Goal: Information Seeking & Learning: Learn about a topic

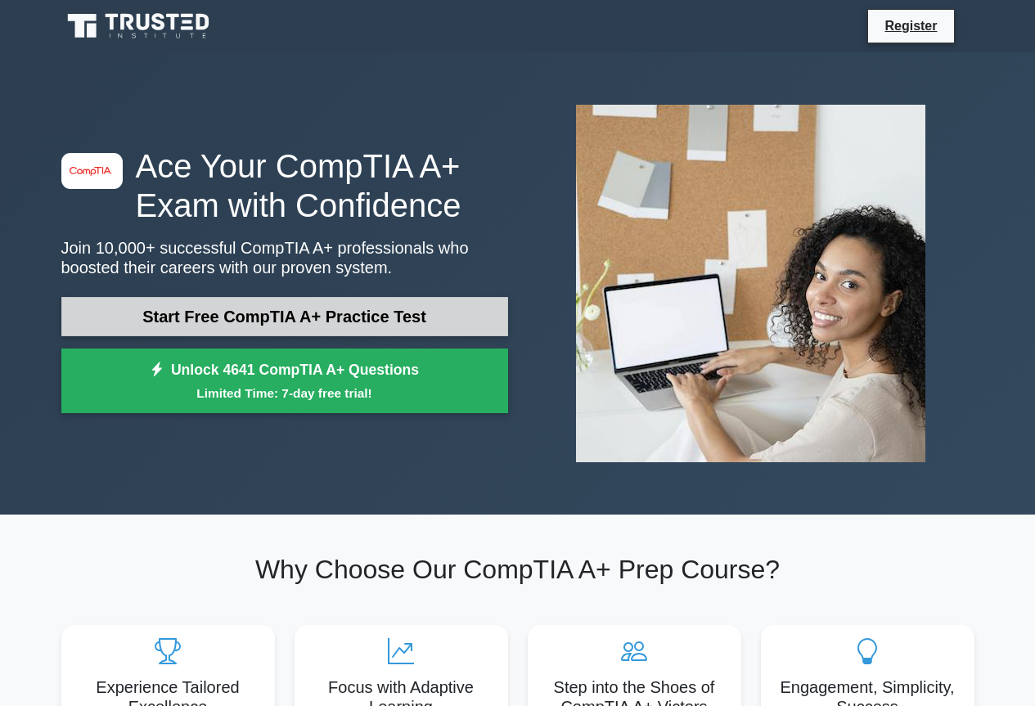
click at [299, 308] on link "Start Free CompTIA A+ Practice Test" at bounding box center [284, 316] width 447 height 39
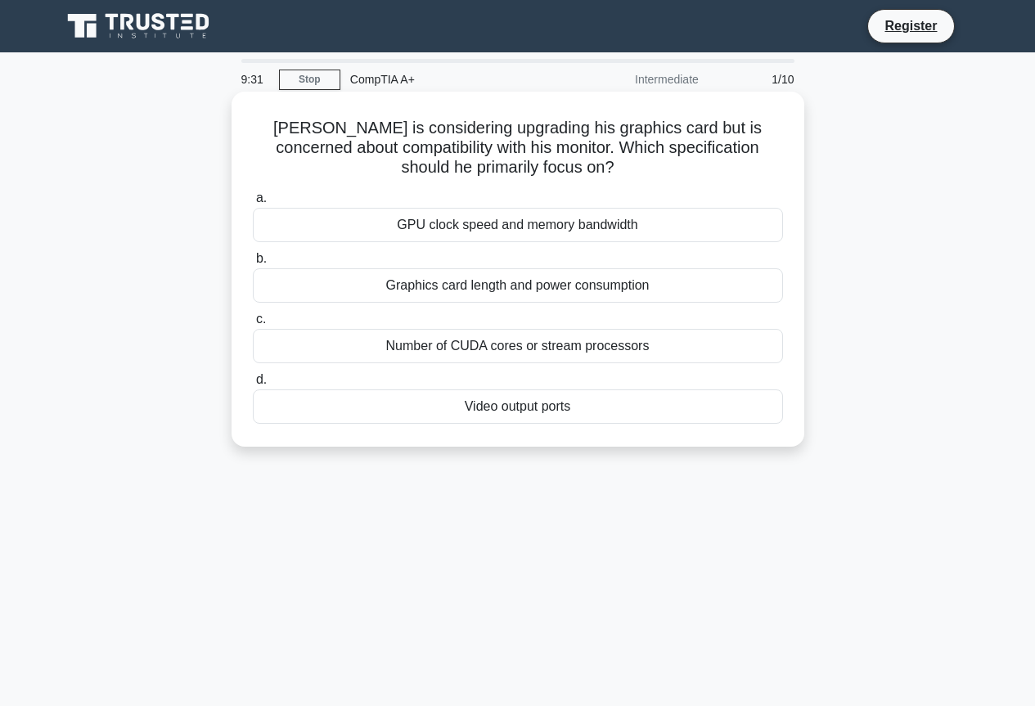
click at [533, 410] on div "Video output ports" at bounding box center [518, 406] width 530 height 34
click at [253, 385] on input "d. Video output ports" at bounding box center [253, 380] width 0 height 11
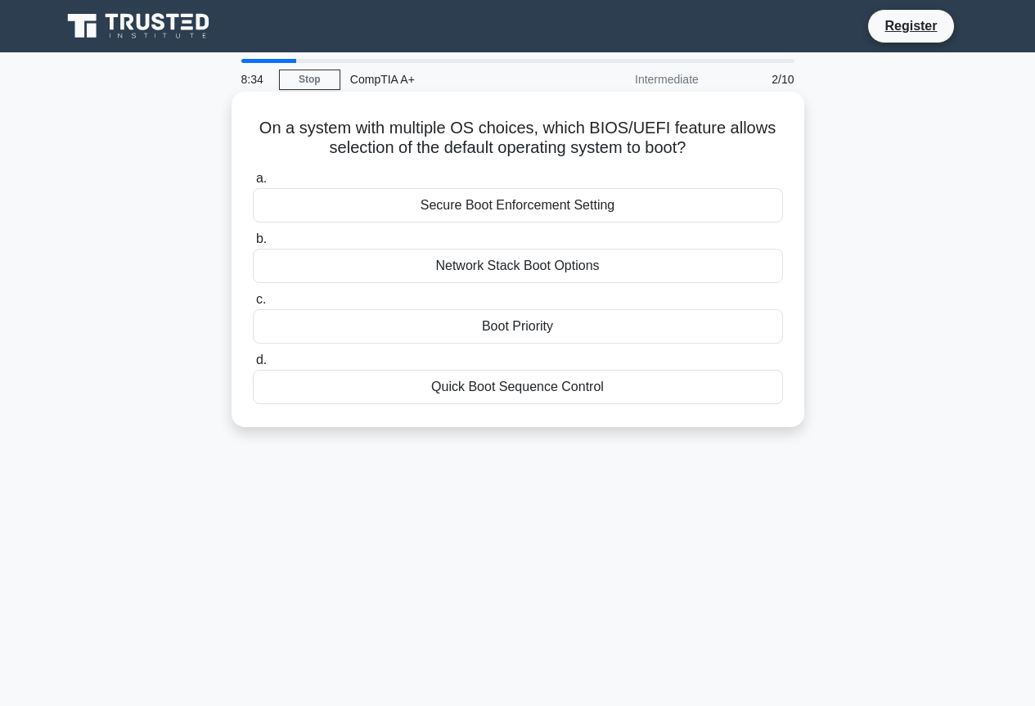
click at [524, 326] on div "Boot Priority" at bounding box center [518, 326] width 530 height 34
click at [253, 305] on input "c. Boot Priority" at bounding box center [253, 300] width 0 height 11
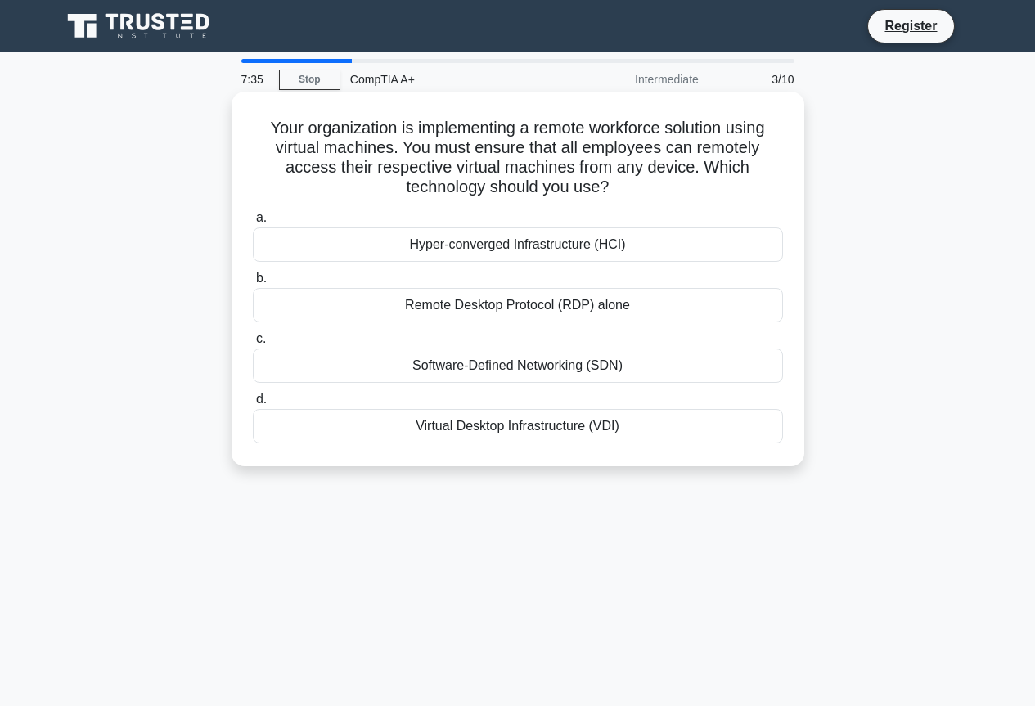
click at [525, 424] on div "Virtual Desktop Infrastructure (VDI)" at bounding box center [518, 426] width 530 height 34
click at [253, 405] on input "d. Virtual Desktop Infrastructure (VDI)" at bounding box center [253, 399] width 0 height 11
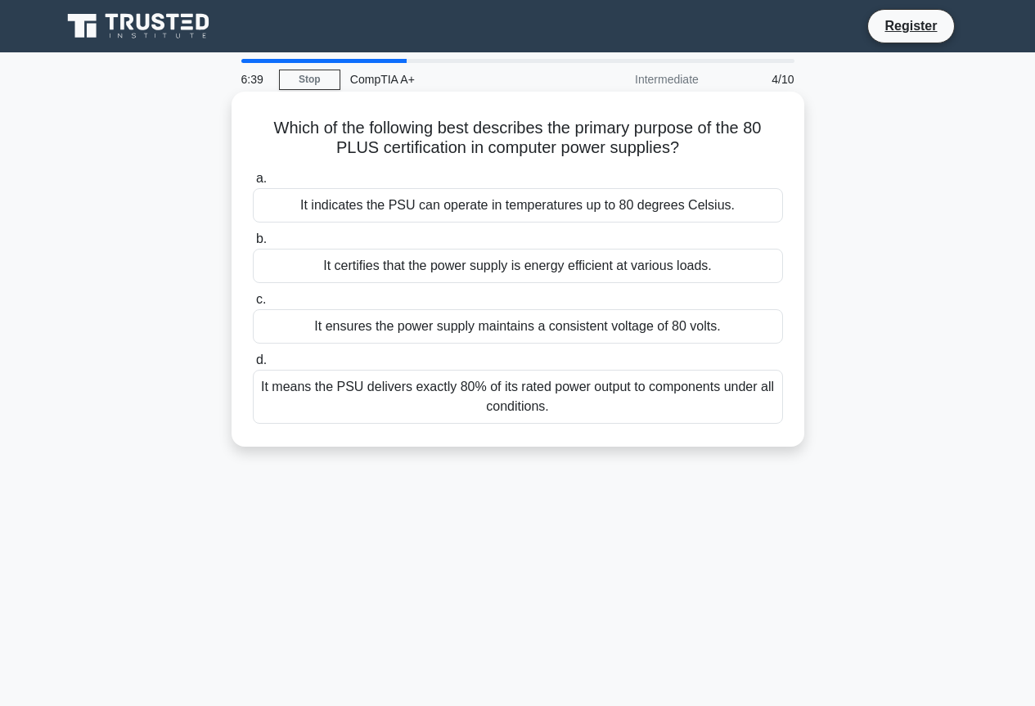
click at [623, 268] on div "It certifies that the power supply is energy efficient at various loads." at bounding box center [518, 266] width 530 height 34
click at [253, 245] on input "b. It certifies that the power supply is energy efficient at various loads." at bounding box center [253, 239] width 0 height 11
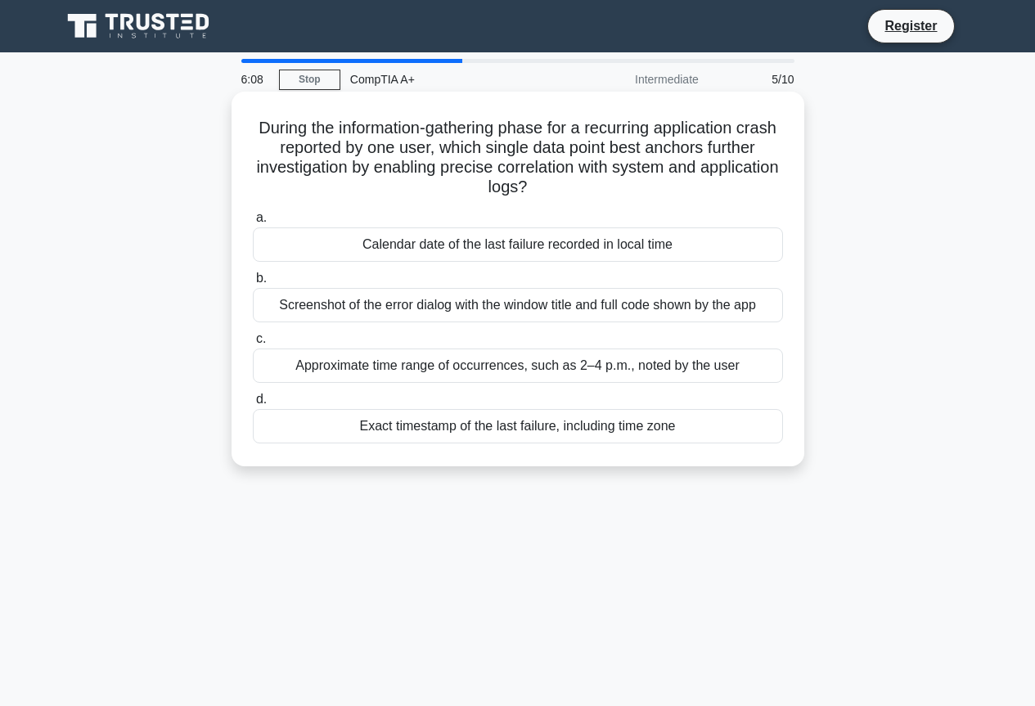
click at [576, 250] on div "Calendar date of the last failure recorded in local time" at bounding box center [518, 244] width 530 height 34
click at [253, 223] on input "a. Calendar date of the last failure recorded in local time" at bounding box center [253, 218] width 0 height 11
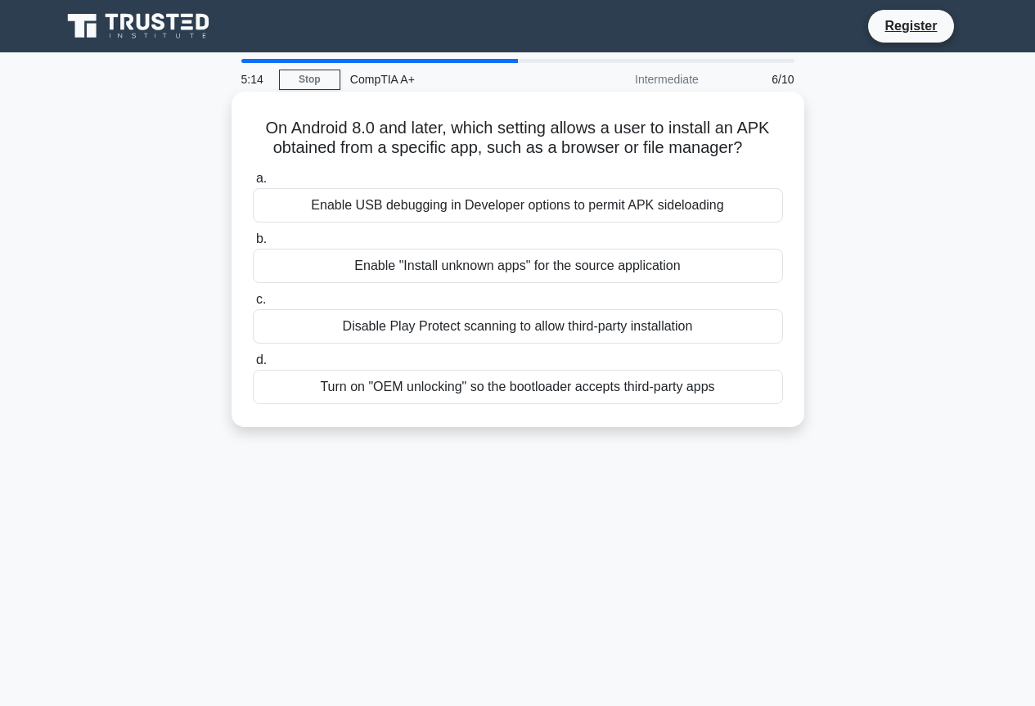
click at [585, 331] on div "Disable Play Protect scanning to allow third-party installation" at bounding box center [518, 326] width 530 height 34
click at [253, 305] on input "c. Disable Play Protect scanning to allow third-party installation" at bounding box center [253, 300] width 0 height 11
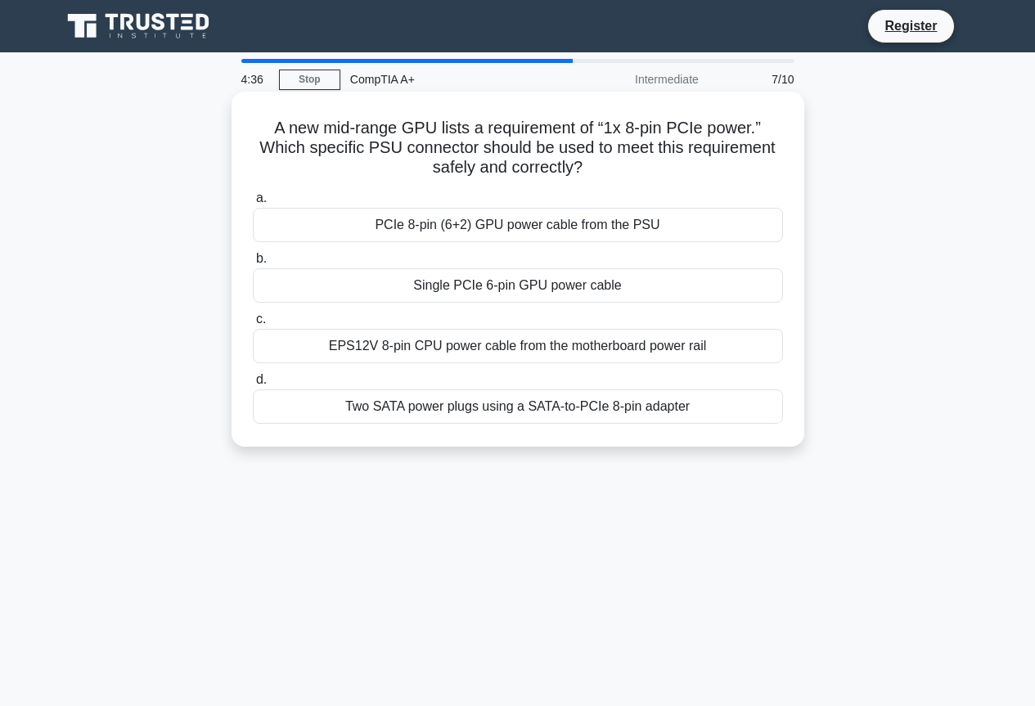
click at [543, 226] on div "PCIe 8-pin (6+2) GPU power cable from the PSU" at bounding box center [518, 225] width 530 height 34
click at [253, 204] on input "a. PCIe 8-pin (6+2) GPU power cable from the PSU" at bounding box center [253, 198] width 0 height 11
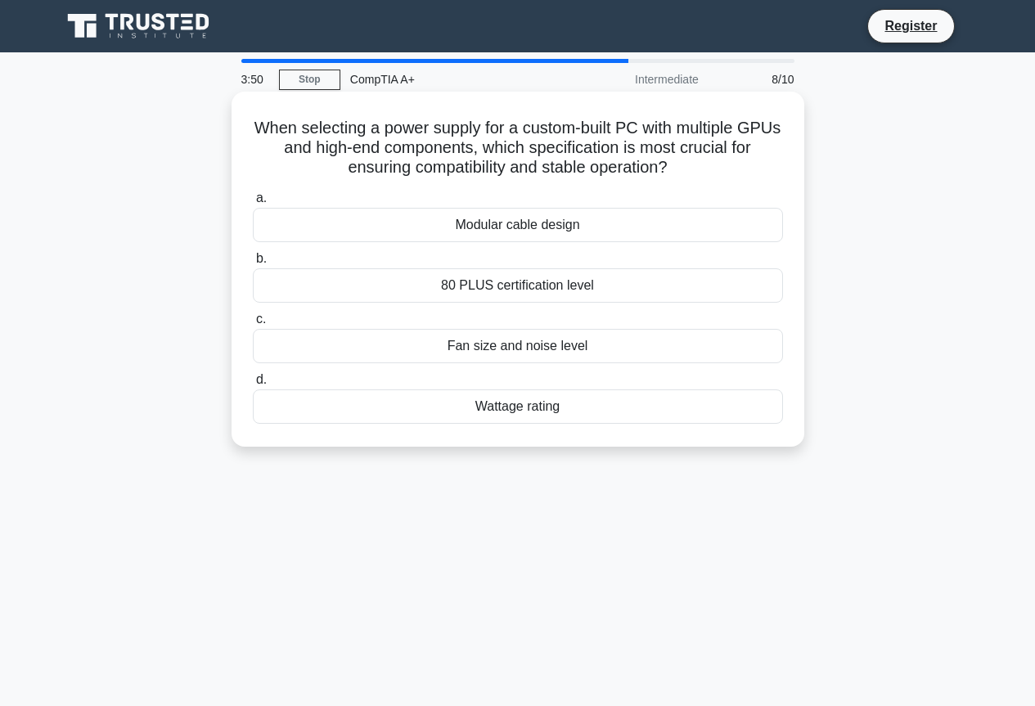
click at [560, 229] on div "Modular cable design" at bounding box center [518, 225] width 530 height 34
click at [253, 204] on input "a. Modular cable design" at bounding box center [253, 198] width 0 height 11
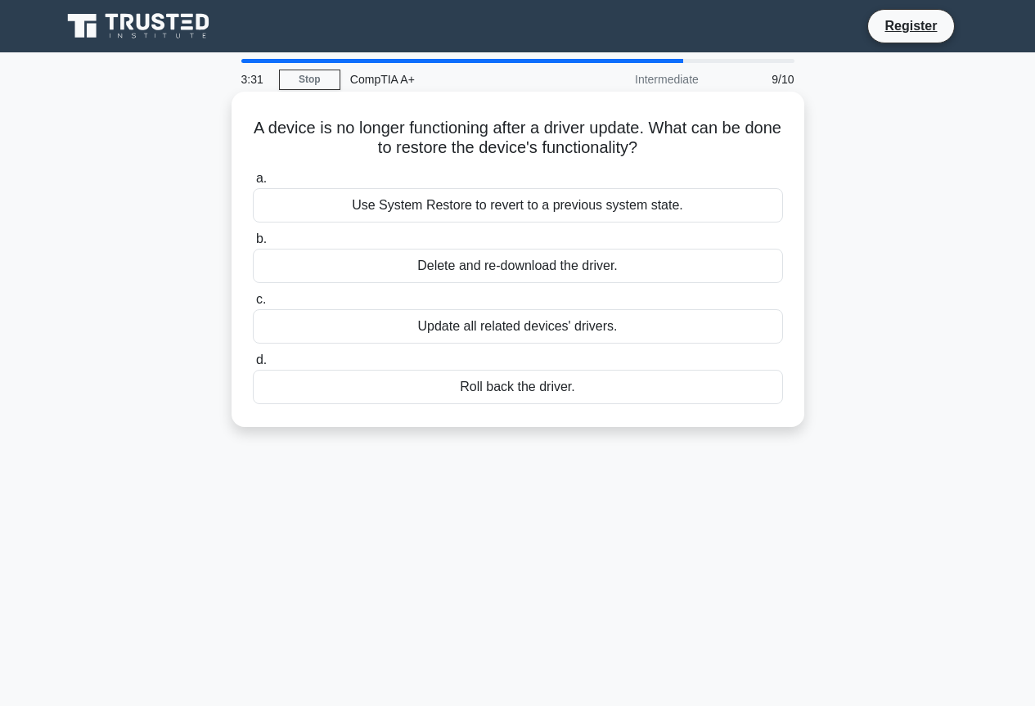
click at [544, 392] on div "Roll back the driver." at bounding box center [518, 387] width 530 height 34
click at [253, 366] on input "d. Roll back the driver." at bounding box center [253, 360] width 0 height 11
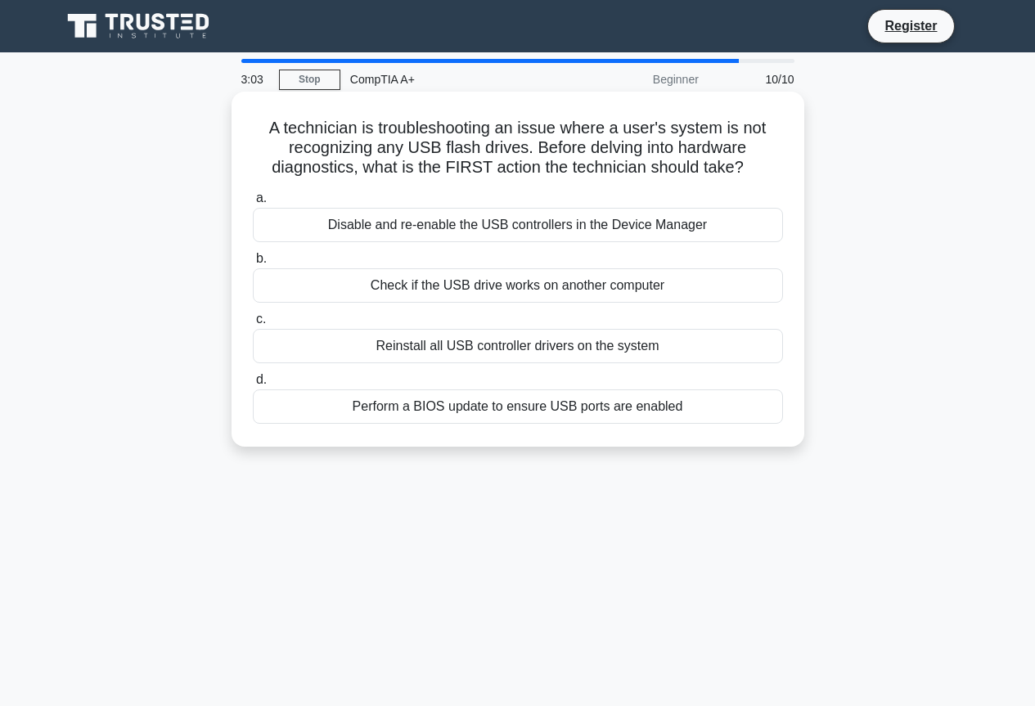
click at [579, 292] on div "Check if the USB drive works on another computer" at bounding box center [518, 285] width 530 height 34
click at [253, 264] on input "b. Check if the USB drive works on another computer" at bounding box center [253, 259] width 0 height 11
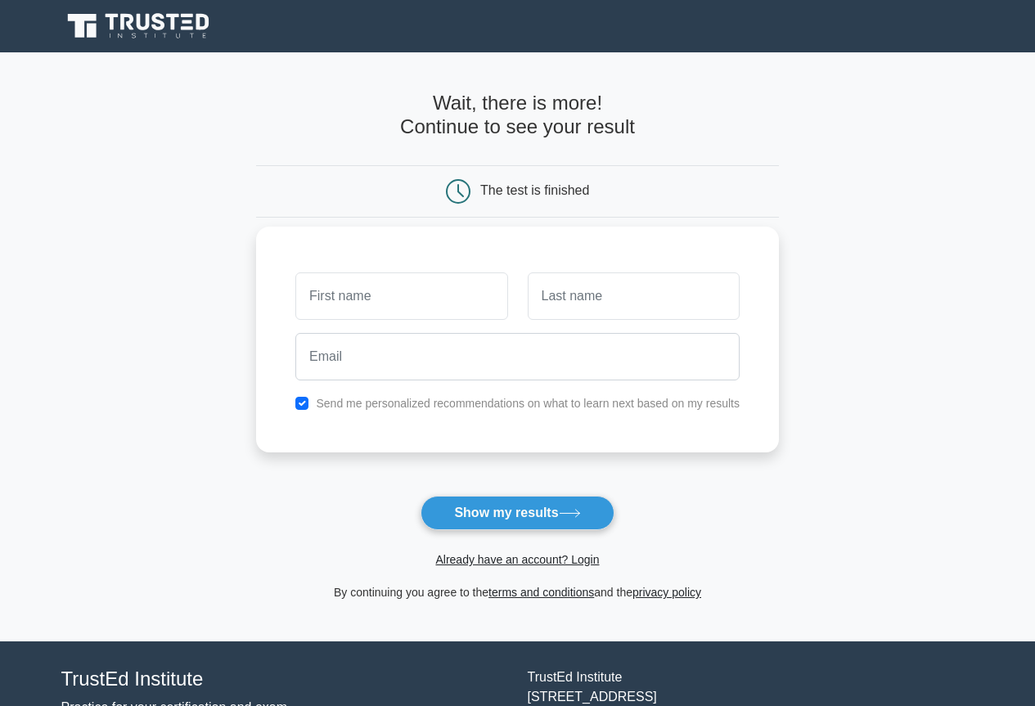
click at [439, 299] on input "text" at bounding box center [401, 295] width 212 height 47
type input "Konfor"
click at [560, 300] on input "text" at bounding box center [634, 295] width 212 height 47
type input "samba"
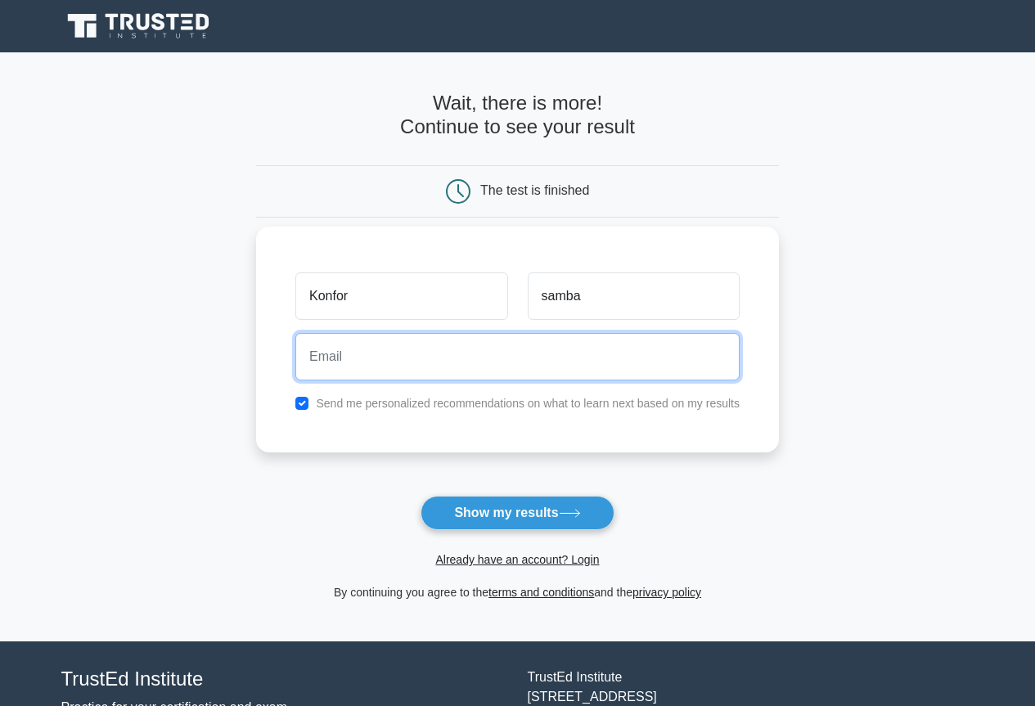
click at [535, 361] on input "email" at bounding box center [517, 356] width 444 height 47
type input "sambakonfor@gmail.com"
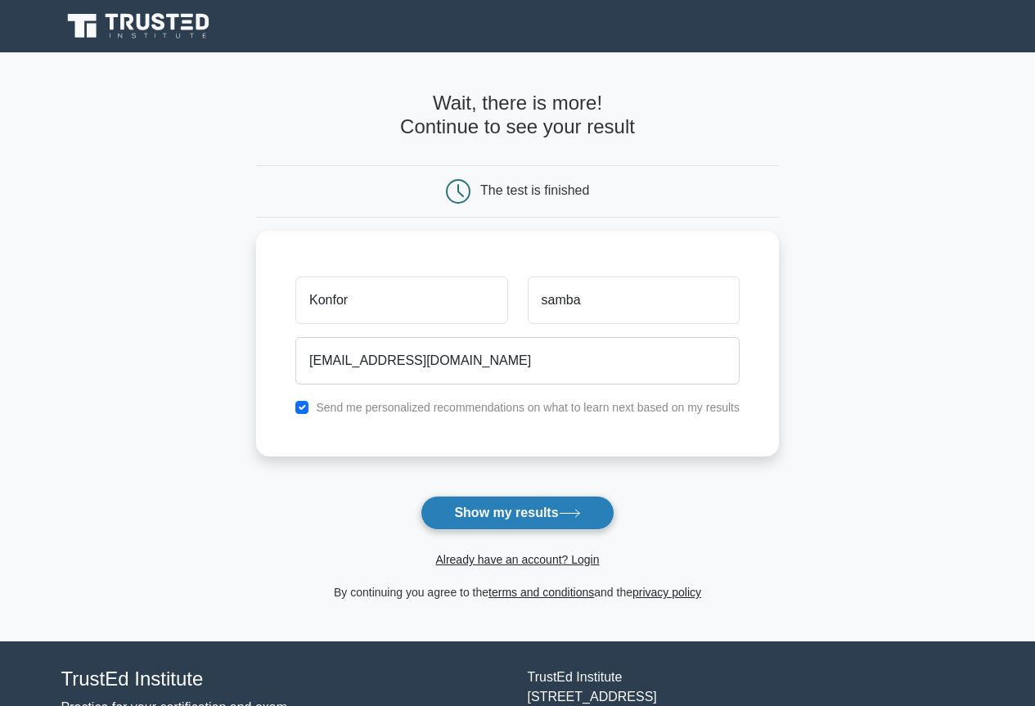
click at [521, 519] on button "Show my results" at bounding box center [516, 513] width 193 height 34
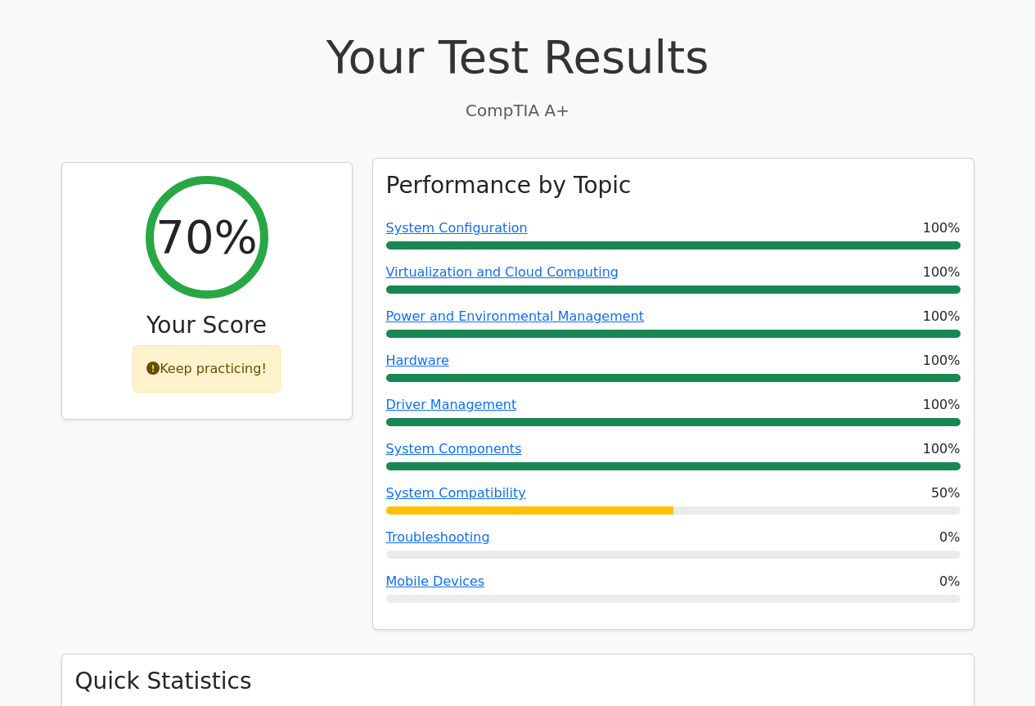
scroll to position [573, 0]
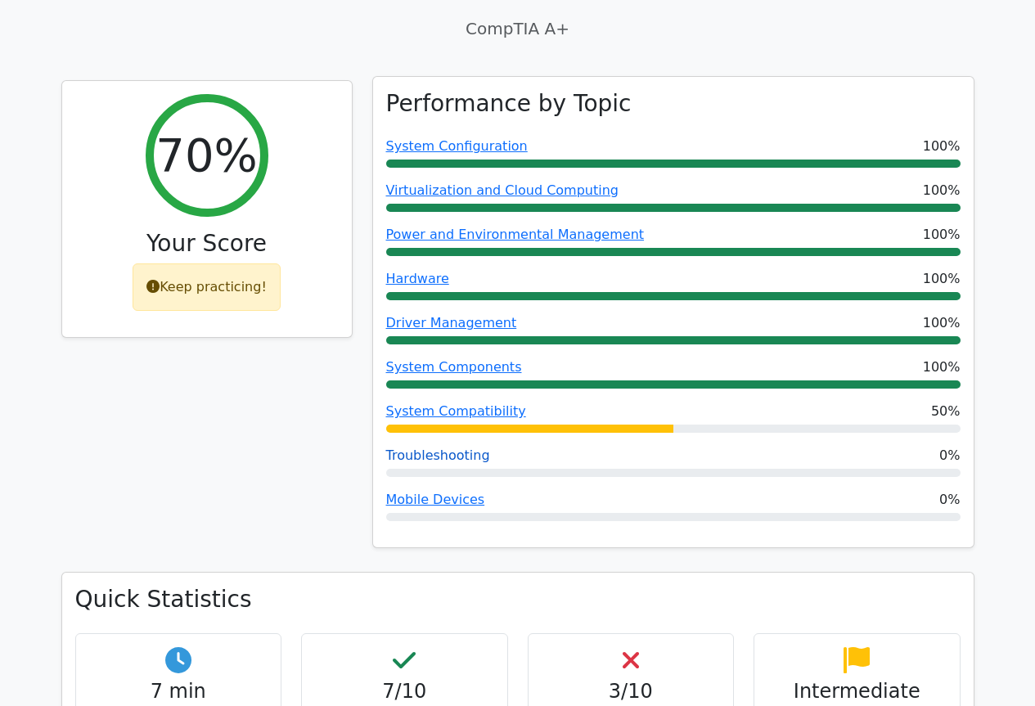
click at [459, 447] on link "Troubleshooting" at bounding box center [438, 455] width 104 height 16
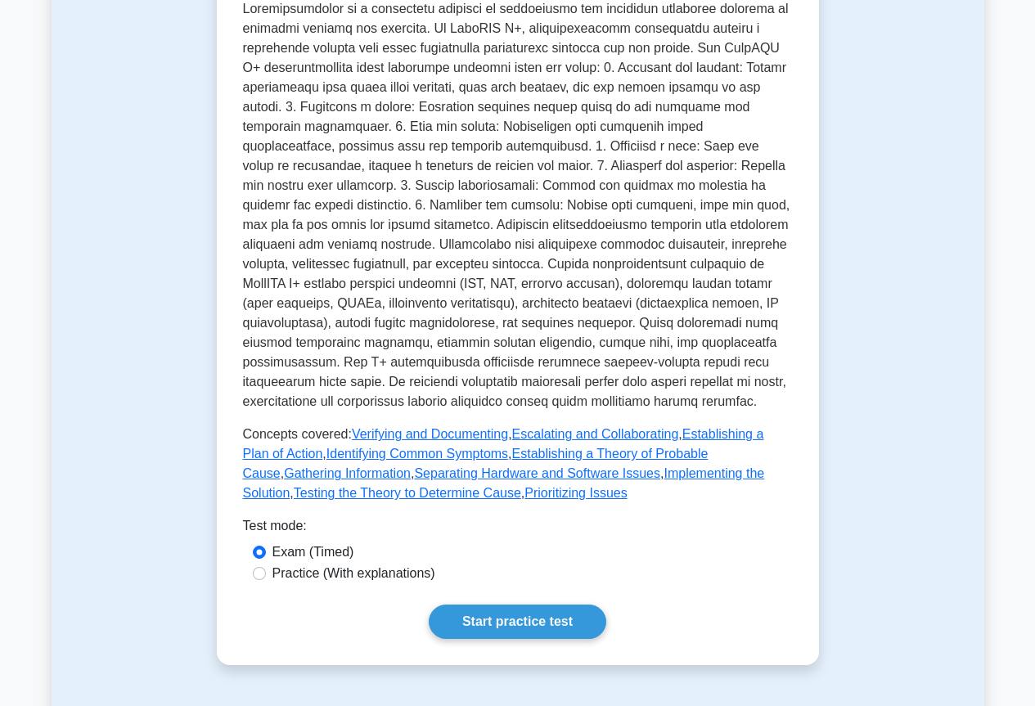
scroll to position [573, 0]
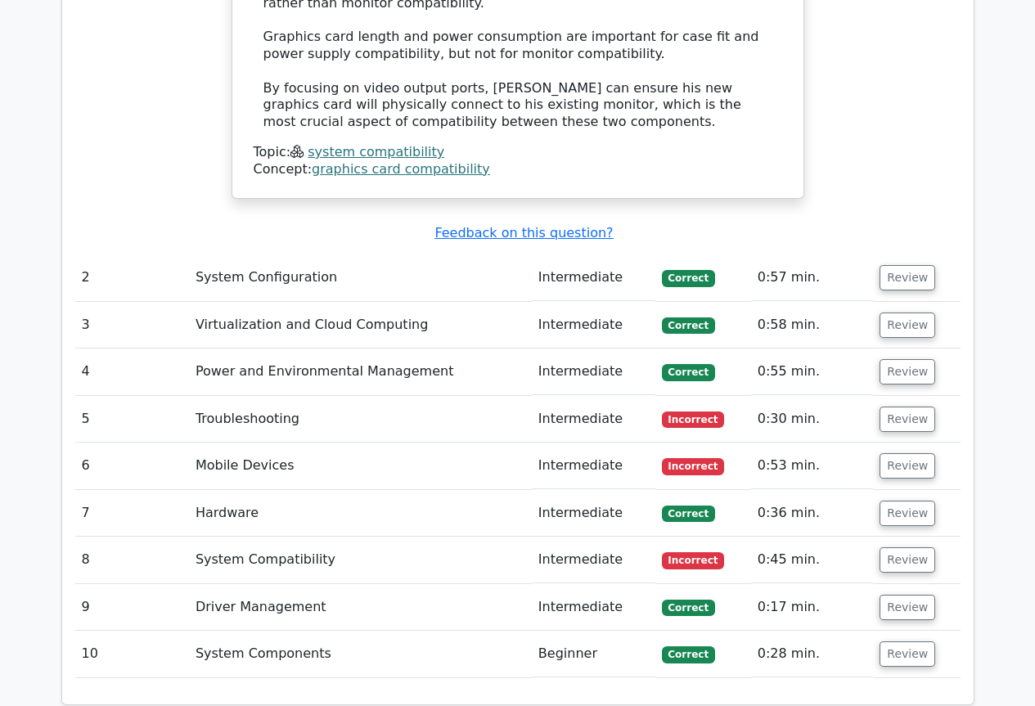
scroll to position [2127, 0]
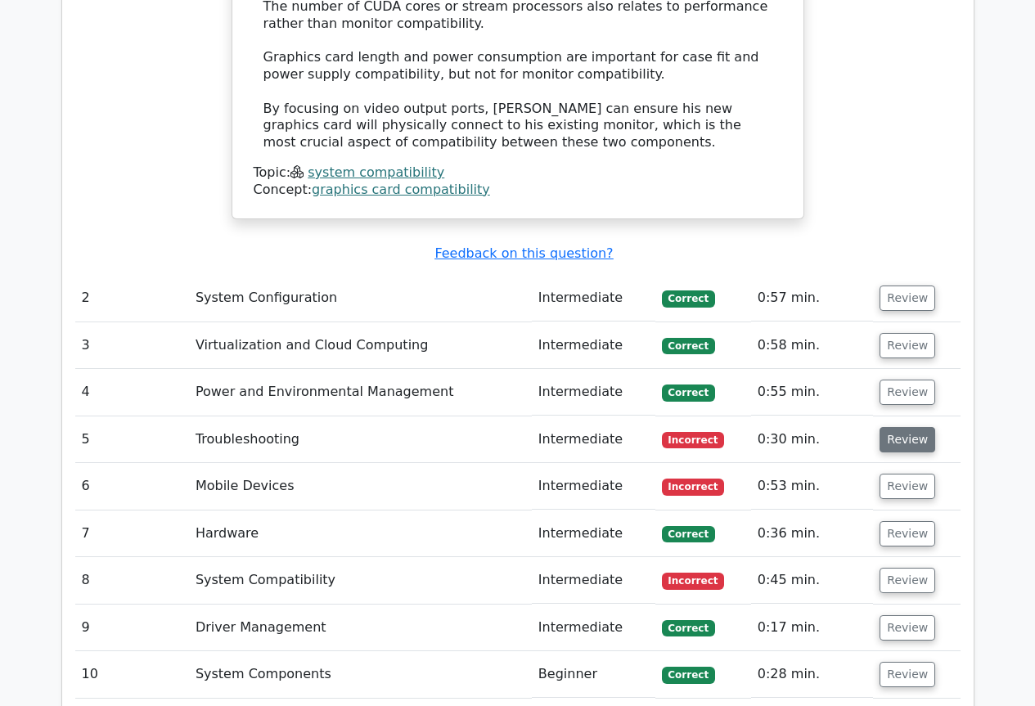
click at [886, 427] on button "Review" at bounding box center [907, 439] width 56 height 25
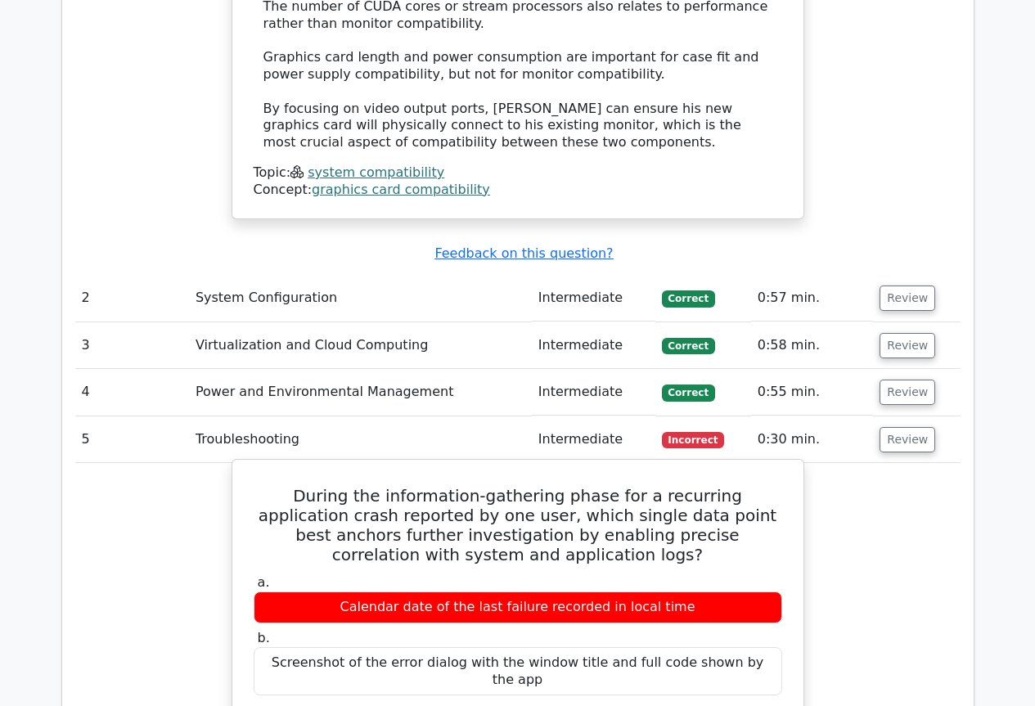
scroll to position [2209, 0]
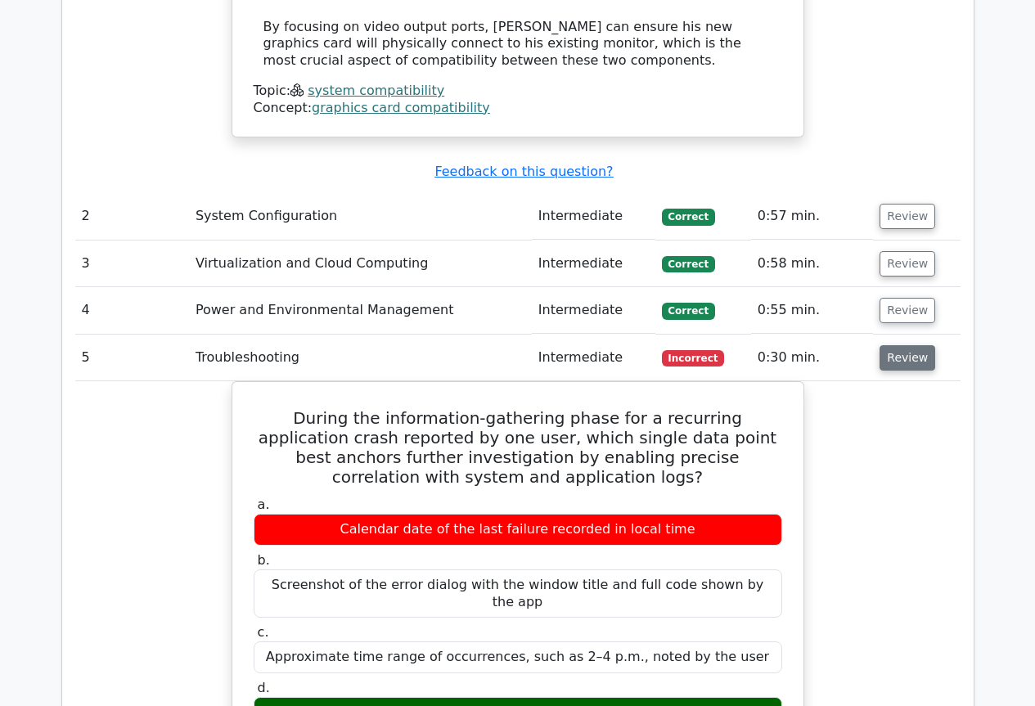
click at [897, 345] on button "Review" at bounding box center [907, 357] width 56 height 25
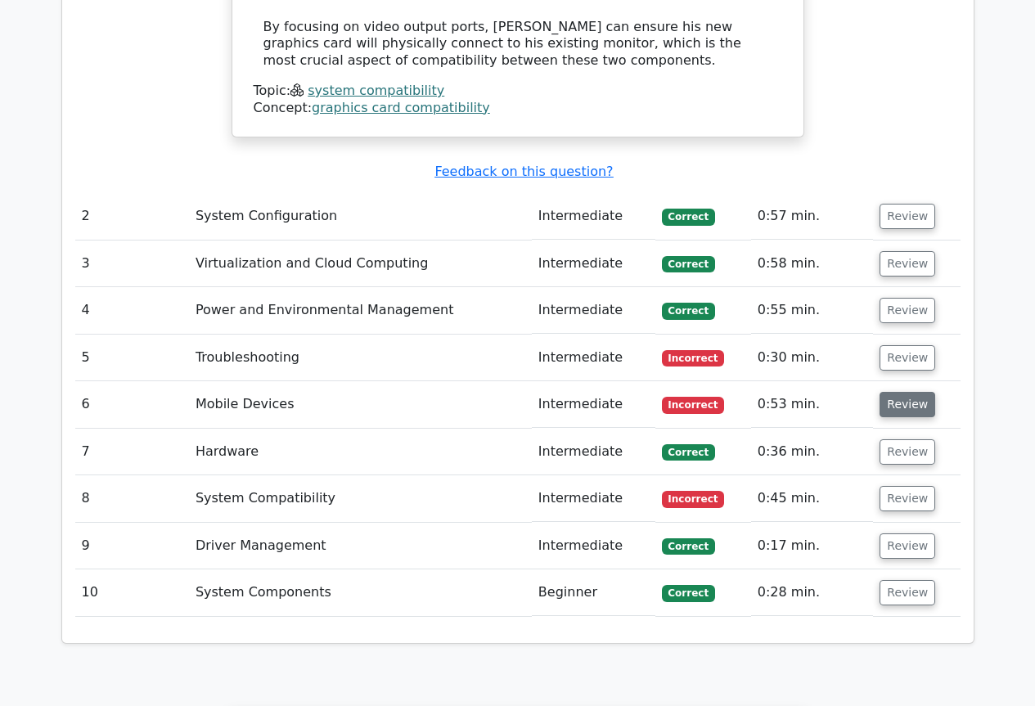
click at [884, 392] on button "Review" at bounding box center [907, 404] width 56 height 25
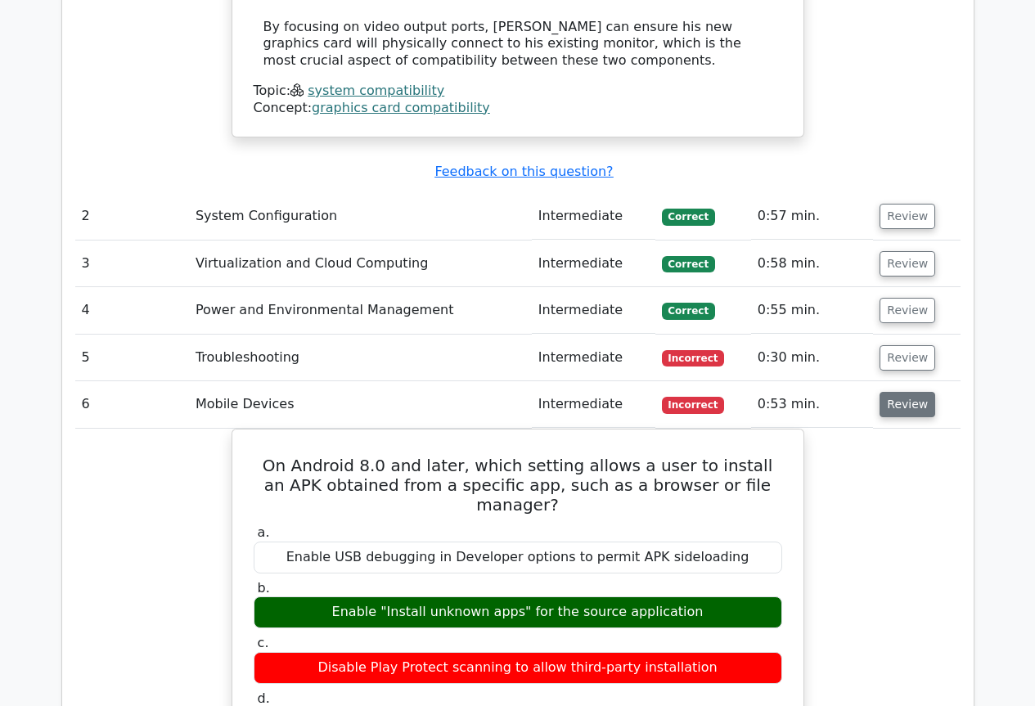
click at [888, 392] on button "Review" at bounding box center [907, 404] width 56 height 25
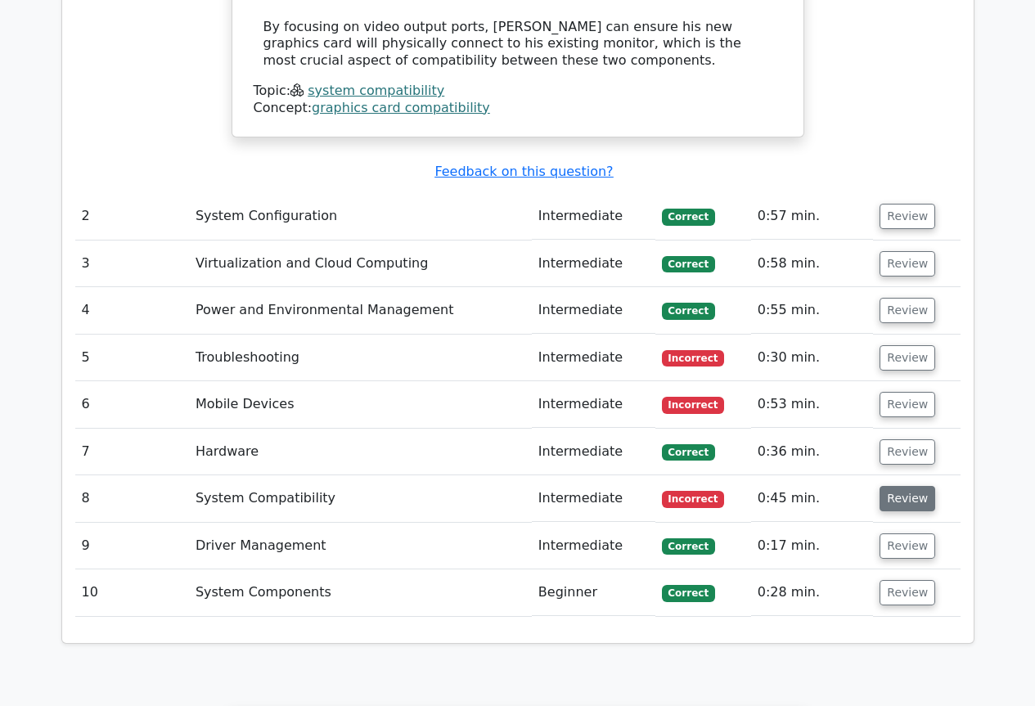
click at [894, 486] on button "Review" at bounding box center [907, 498] width 56 height 25
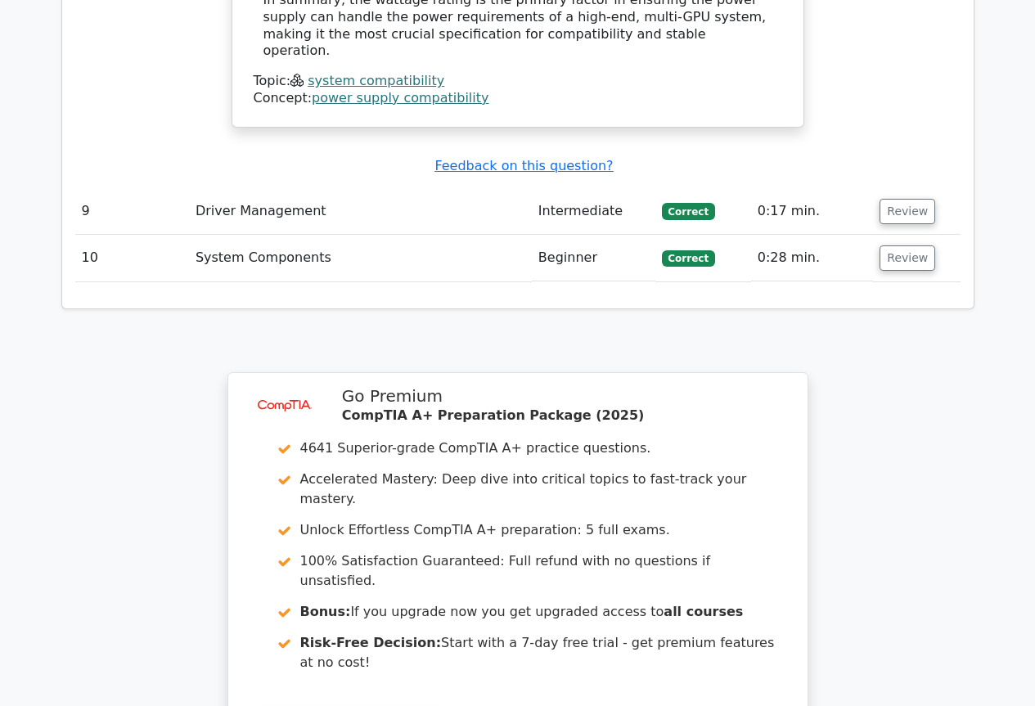
scroll to position [3712, 0]
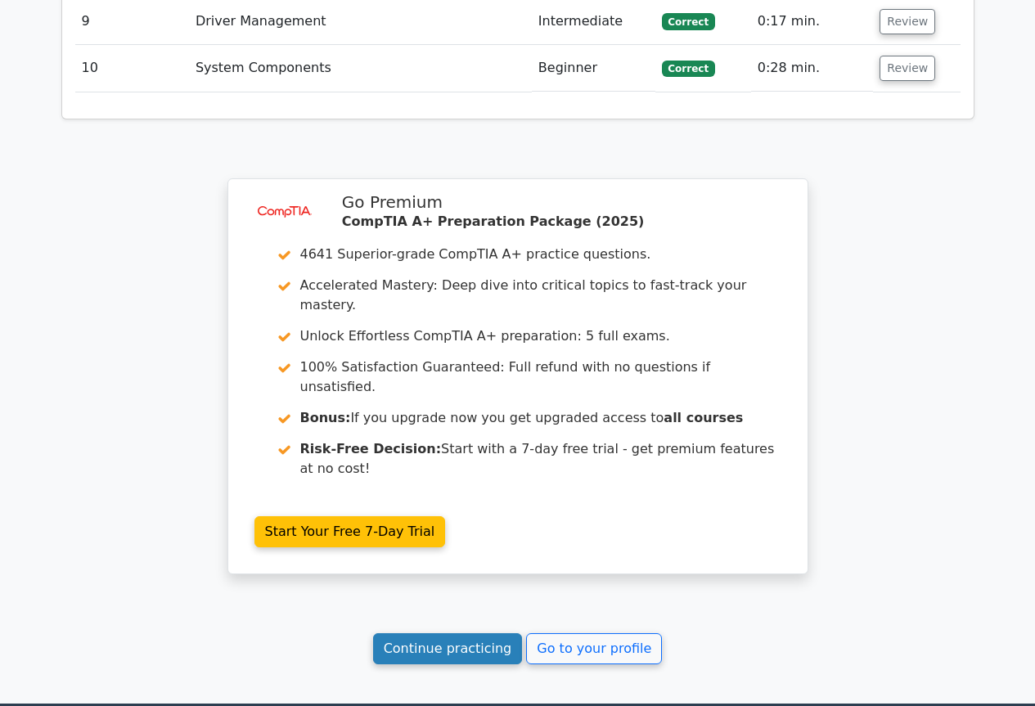
click at [456, 633] on link "Continue practicing" at bounding box center [448, 648] width 150 height 31
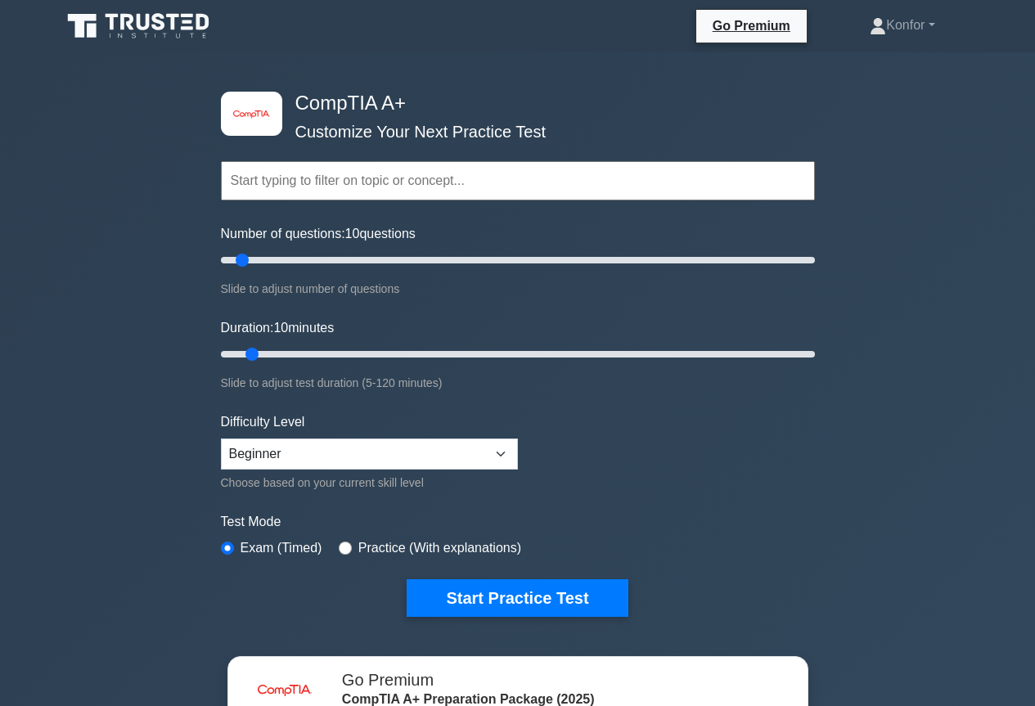
scroll to position [245, 0]
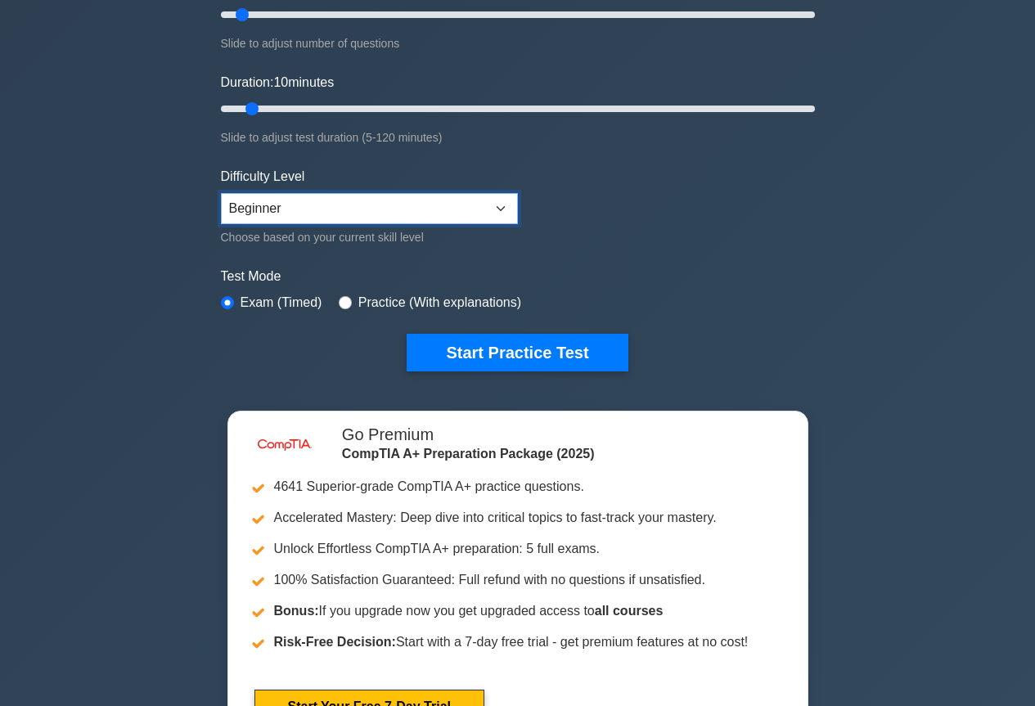
click at [493, 207] on select "Beginner Intermediate Expert" at bounding box center [369, 208] width 297 height 31
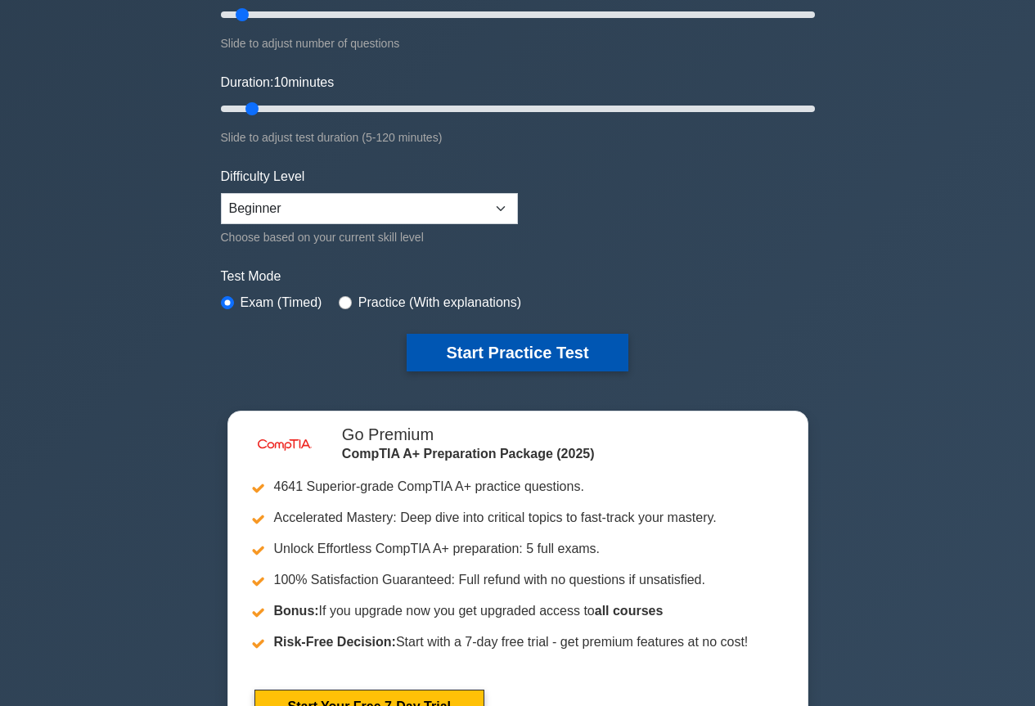
click at [532, 356] on button "Start Practice Test" at bounding box center [517, 353] width 221 height 38
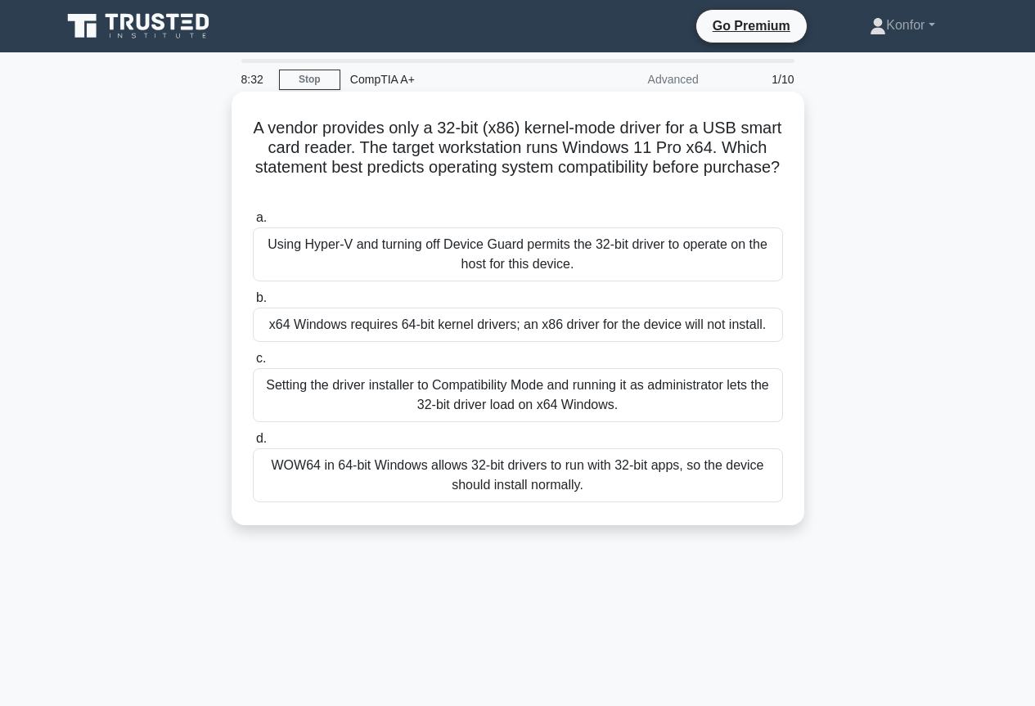
click at [560, 470] on div "WOW64 in 64-bit Windows allows 32-bit drivers to run with 32-bit apps, so the d…" at bounding box center [518, 475] width 530 height 54
click at [253, 444] on input "d. WOW64 in 64-bit Windows allows 32-bit drivers to run with 32-bit apps, so th…" at bounding box center [253, 439] width 0 height 11
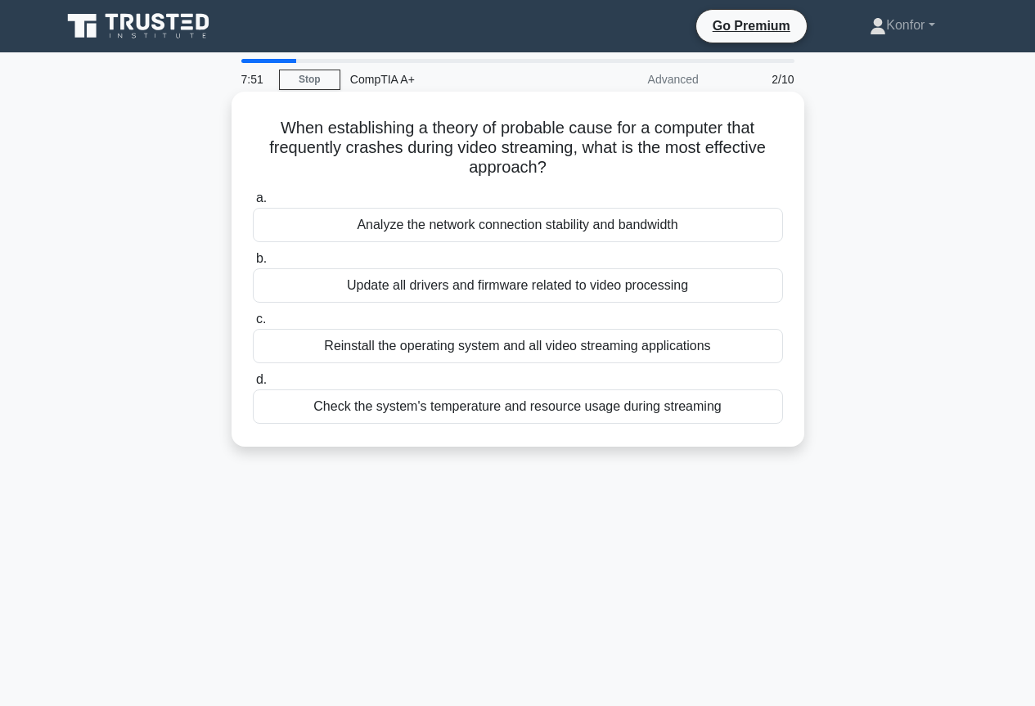
click at [642, 227] on div "Analyze the network connection stability and bandwidth" at bounding box center [518, 225] width 530 height 34
click at [253, 204] on input "a. Analyze the network connection stability and bandwidth" at bounding box center [253, 198] width 0 height 11
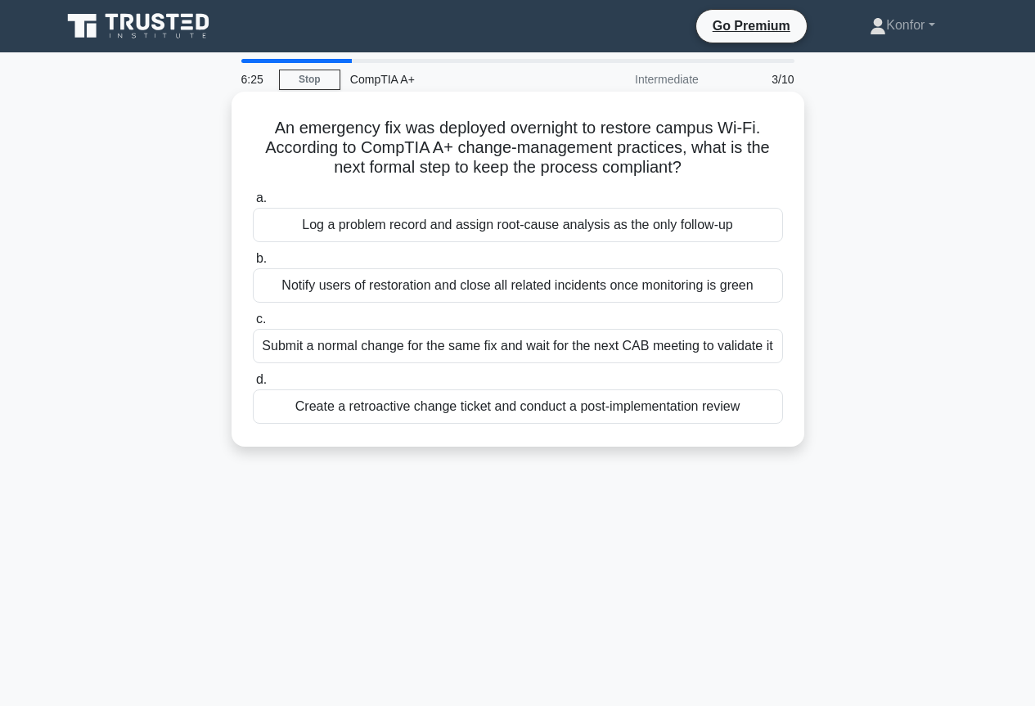
click at [675, 223] on div "Log a problem record and assign root-cause analysis as the only follow-up" at bounding box center [518, 225] width 530 height 34
click at [253, 204] on input "a. Log a problem record and assign root-cause analysis as the only follow-up" at bounding box center [253, 198] width 0 height 11
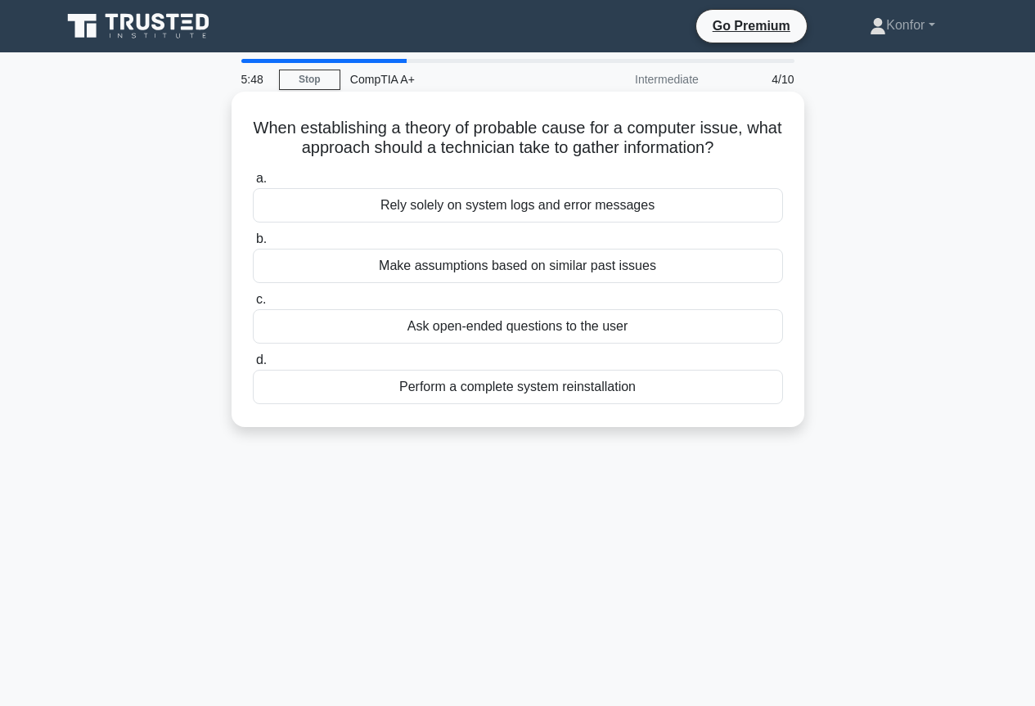
click at [570, 326] on div "Ask open-ended questions to the user" at bounding box center [518, 326] width 530 height 34
click at [253, 305] on input "c. Ask open-ended questions to the user" at bounding box center [253, 300] width 0 height 11
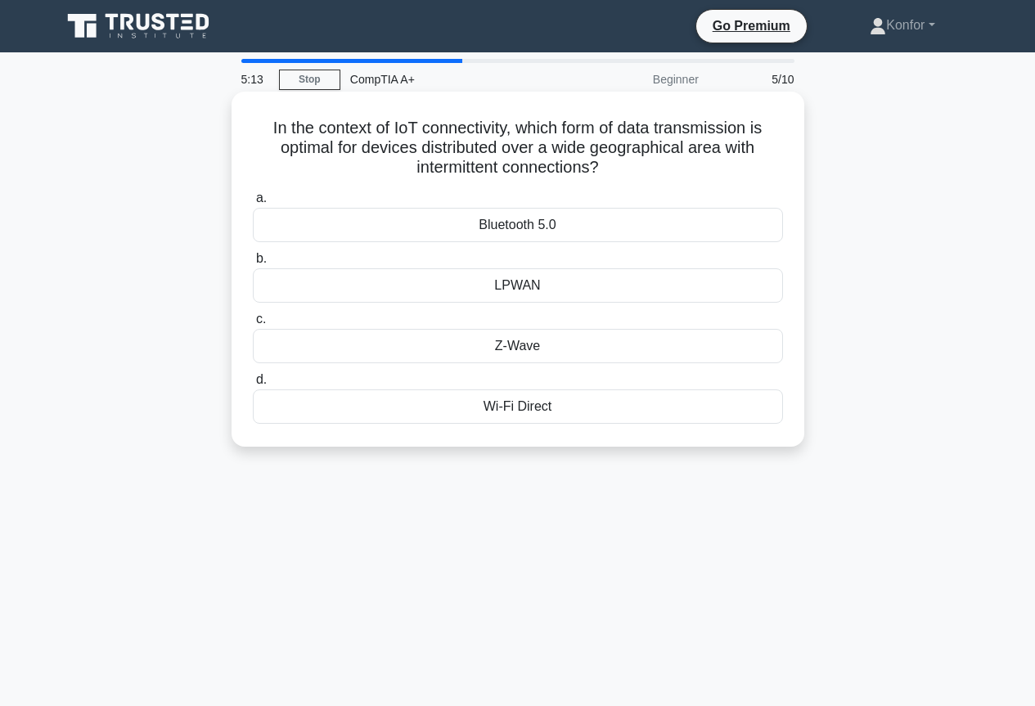
click at [587, 353] on div "Z-Wave" at bounding box center [518, 346] width 530 height 34
click at [253, 325] on input "c. Z-Wave" at bounding box center [253, 319] width 0 height 11
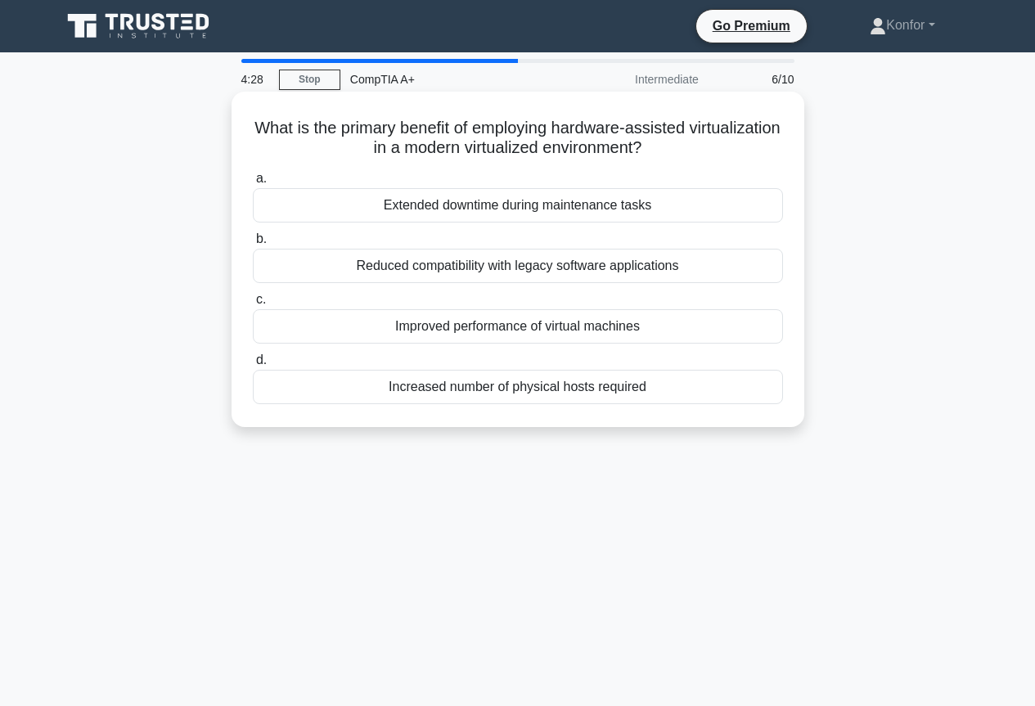
click at [582, 277] on div "Reduced compatibility with legacy software applications" at bounding box center [518, 266] width 530 height 34
click at [253, 245] on input "b. Reduced compatibility with legacy software applications" at bounding box center [253, 239] width 0 height 11
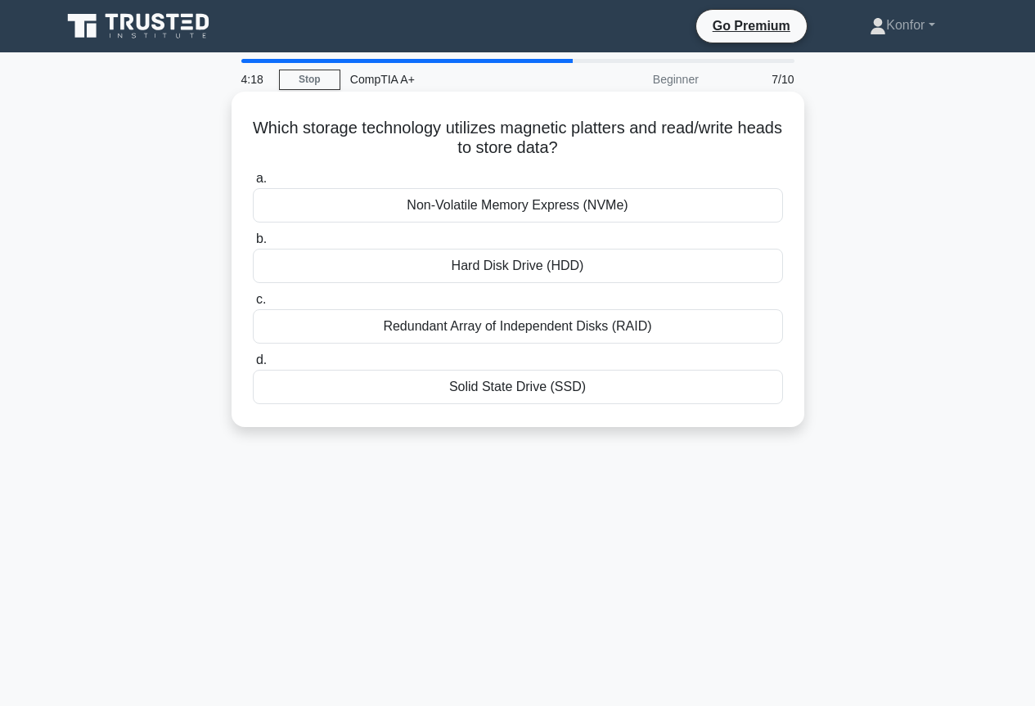
click at [542, 269] on div "Hard Disk Drive (HDD)" at bounding box center [518, 266] width 530 height 34
click at [253, 245] on input "b. Hard Disk Drive (HDD)" at bounding box center [253, 239] width 0 height 11
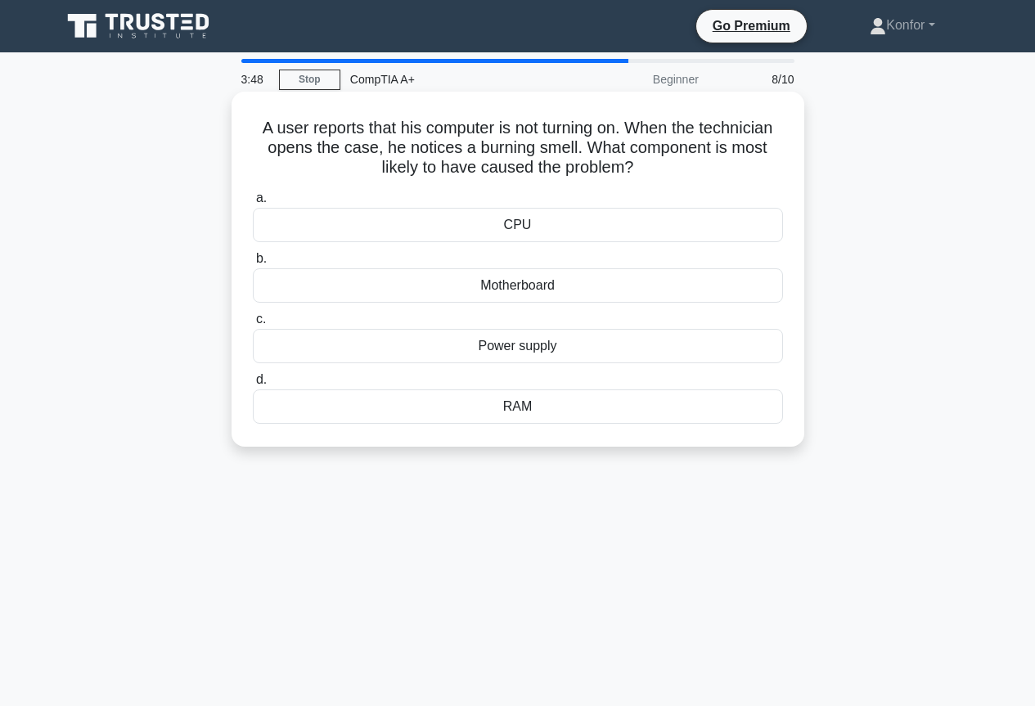
click at [525, 353] on div "Power supply" at bounding box center [518, 346] width 530 height 34
click at [253, 325] on input "c. Power supply" at bounding box center [253, 319] width 0 height 11
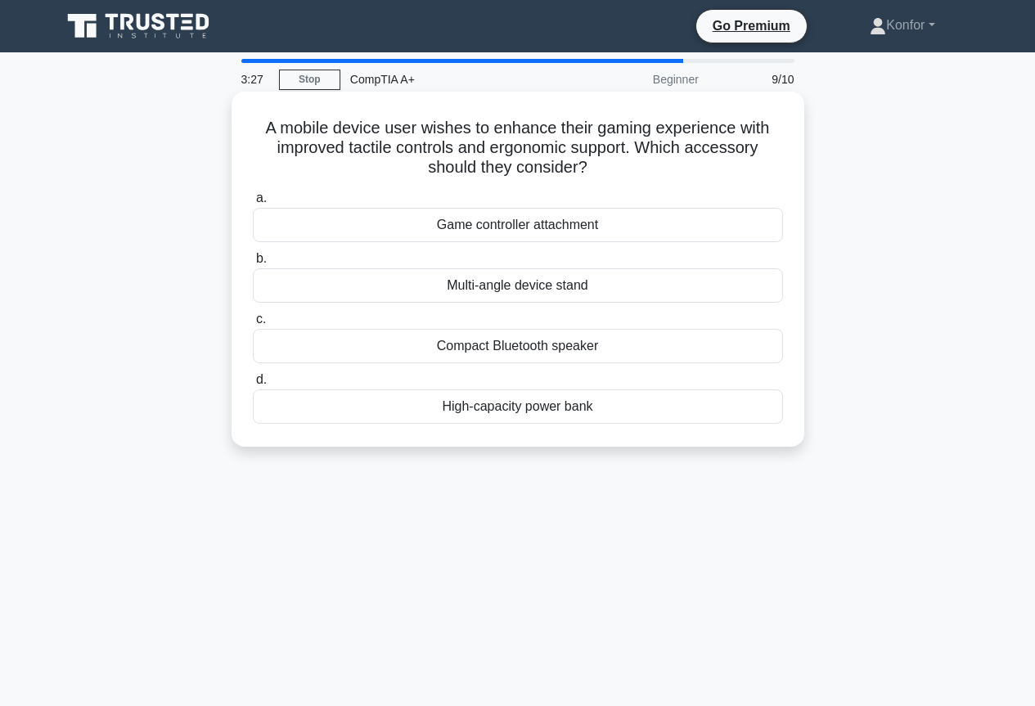
click at [558, 228] on div "Game controller attachment" at bounding box center [518, 225] width 530 height 34
click at [253, 204] on input "a. Game controller attachment" at bounding box center [253, 198] width 0 height 11
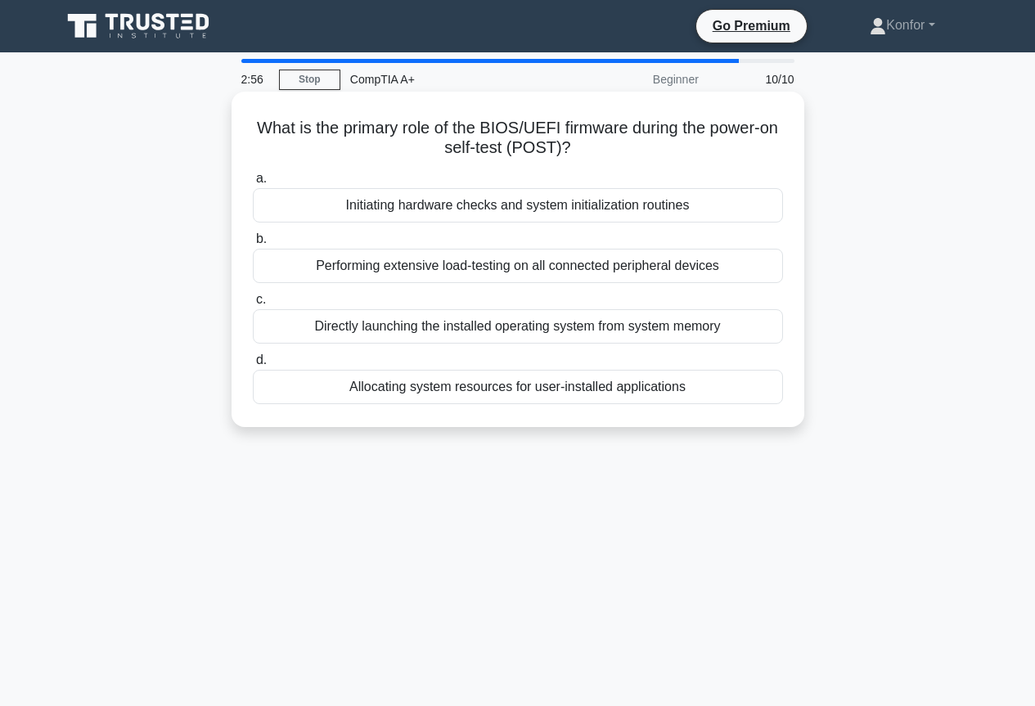
click at [519, 206] on div "Initiating hardware checks and system initialization routines" at bounding box center [518, 205] width 530 height 34
click at [253, 184] on input "a. Initiating hardware checks and system initialization routines" at bounding box center [253, 178] width 0 height 11
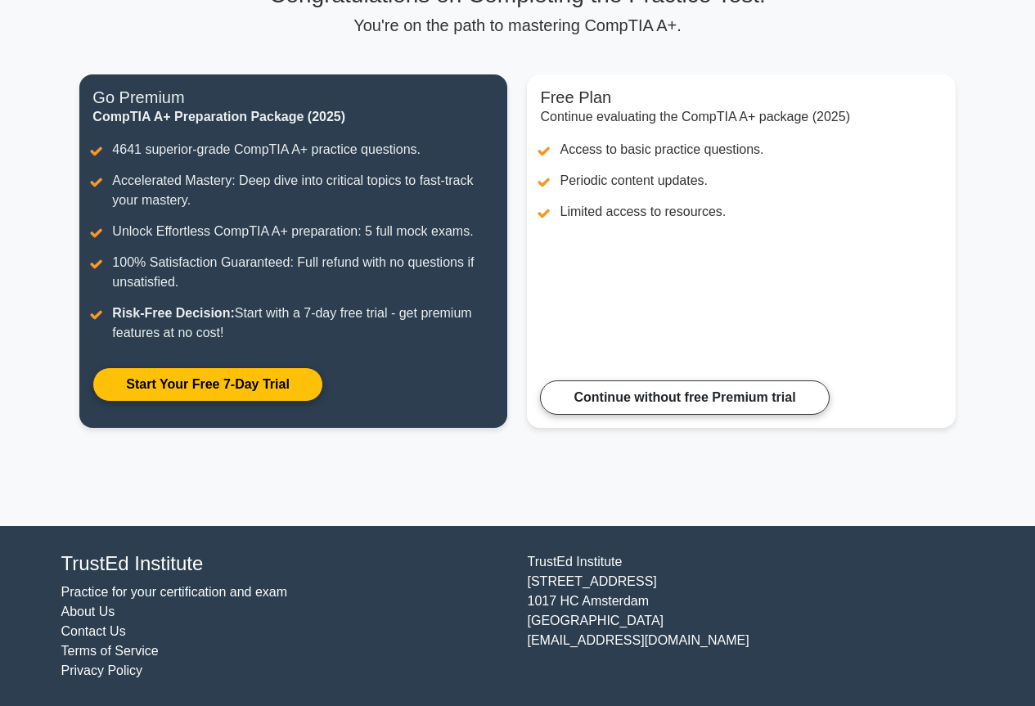
scroll to position [151, 0]
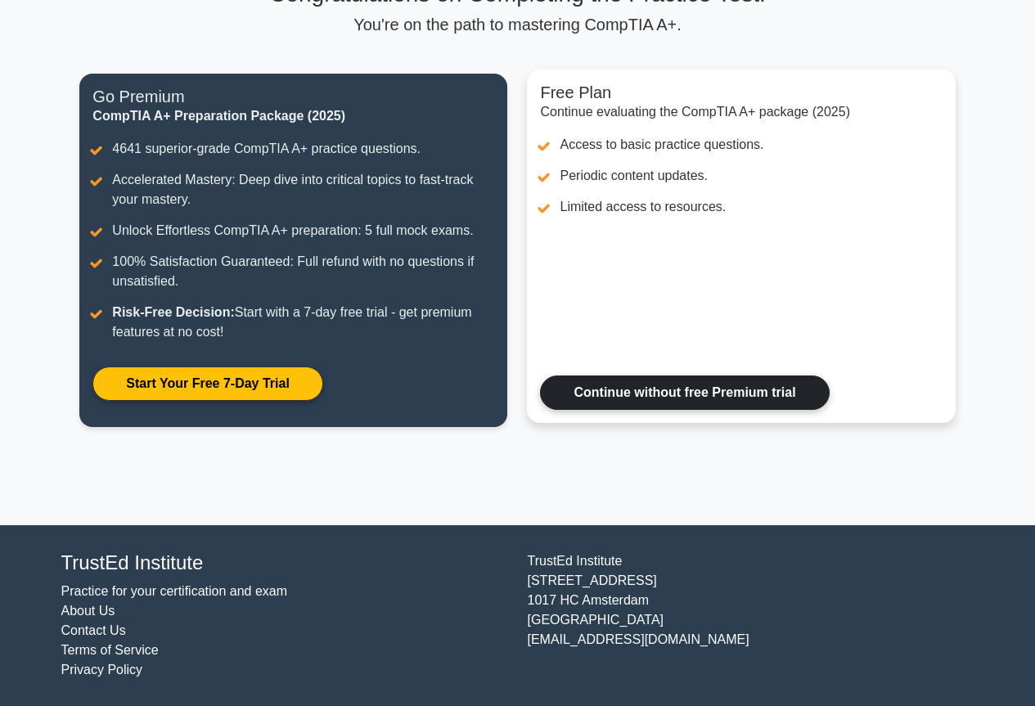
click at [686, 398] on link "Continue without free Premium trial" at bounding box center [684, 392] width 289 height 34
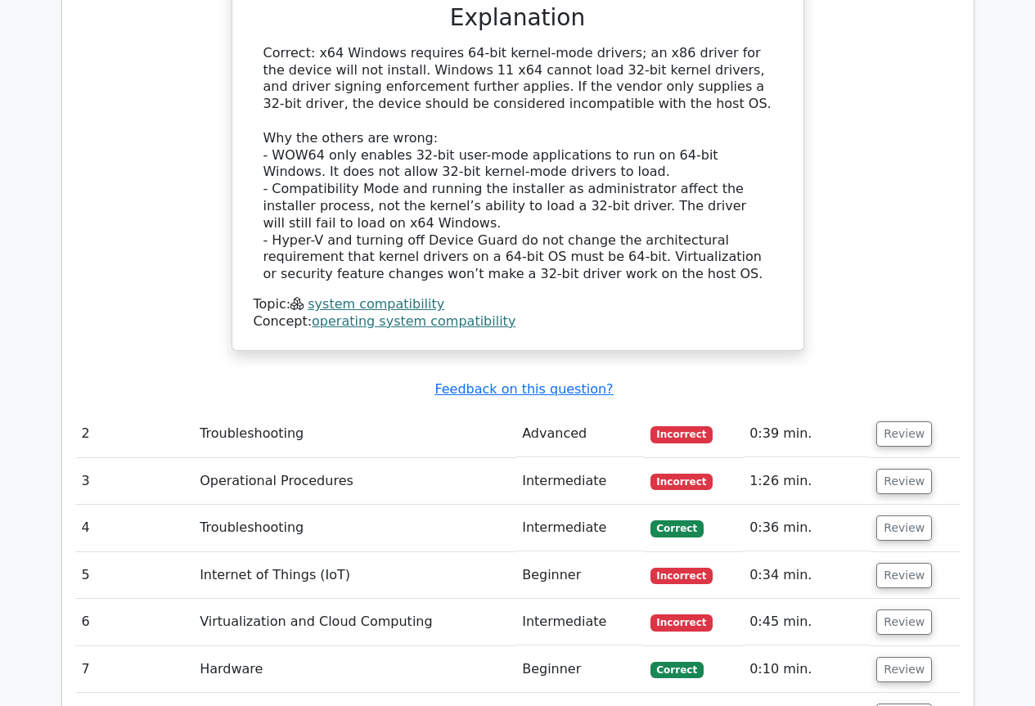
scroll to position [1963, 0]
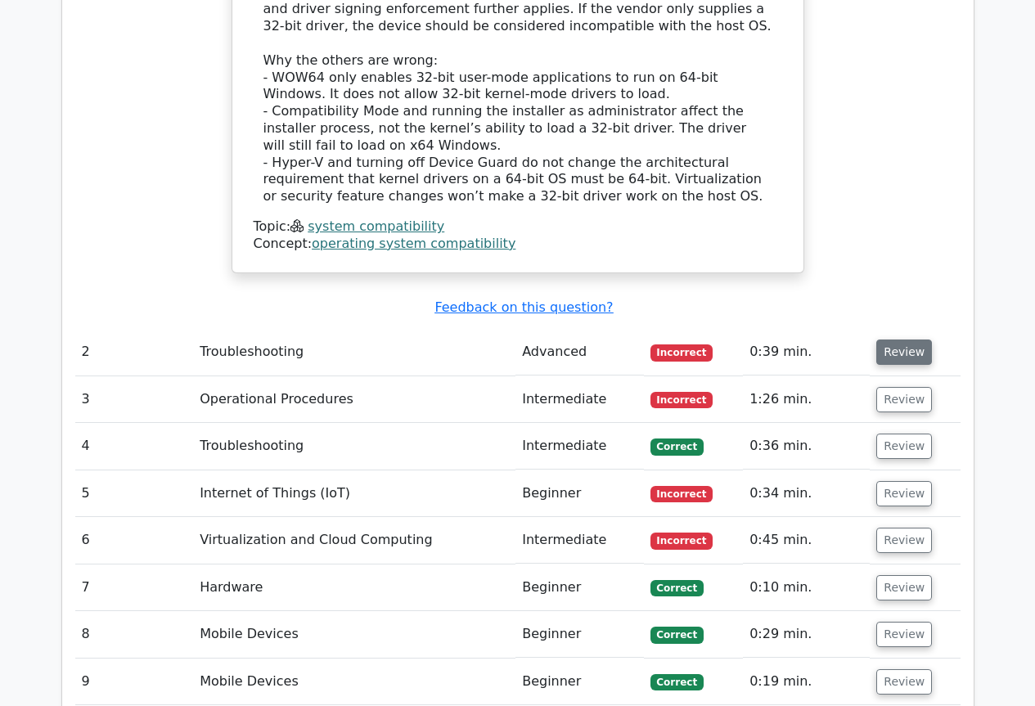
click at [901, 340] on button "Review" at bounding box center [904, 352] width 56 height 25
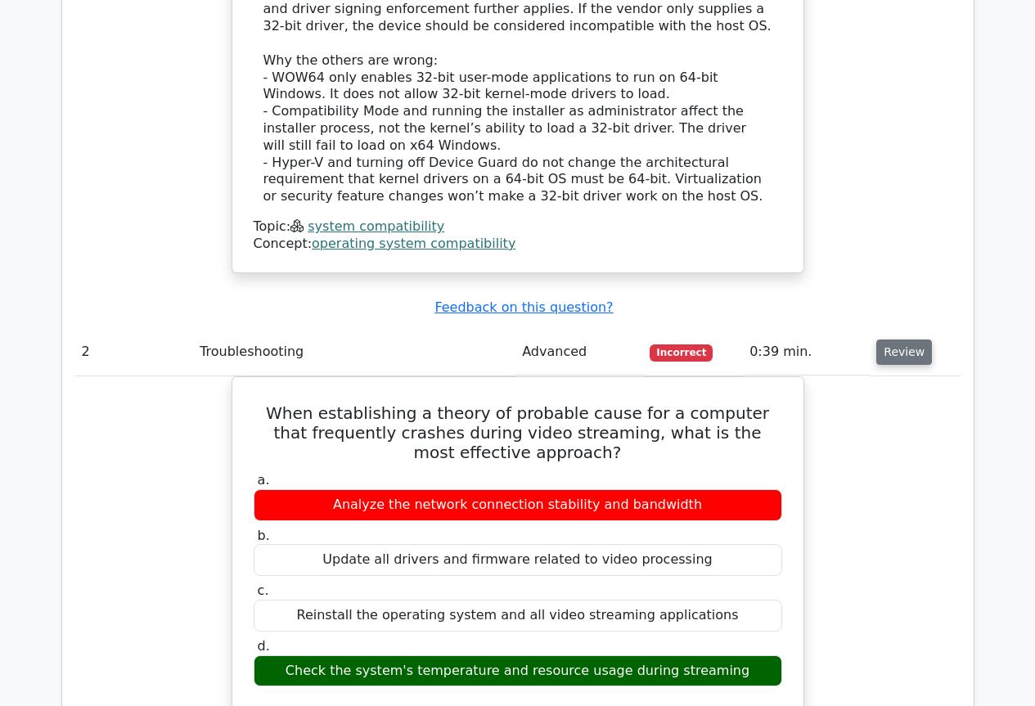
click at [898, 340] on button "Review" at bounding box center [904, 352] width 56 height 25
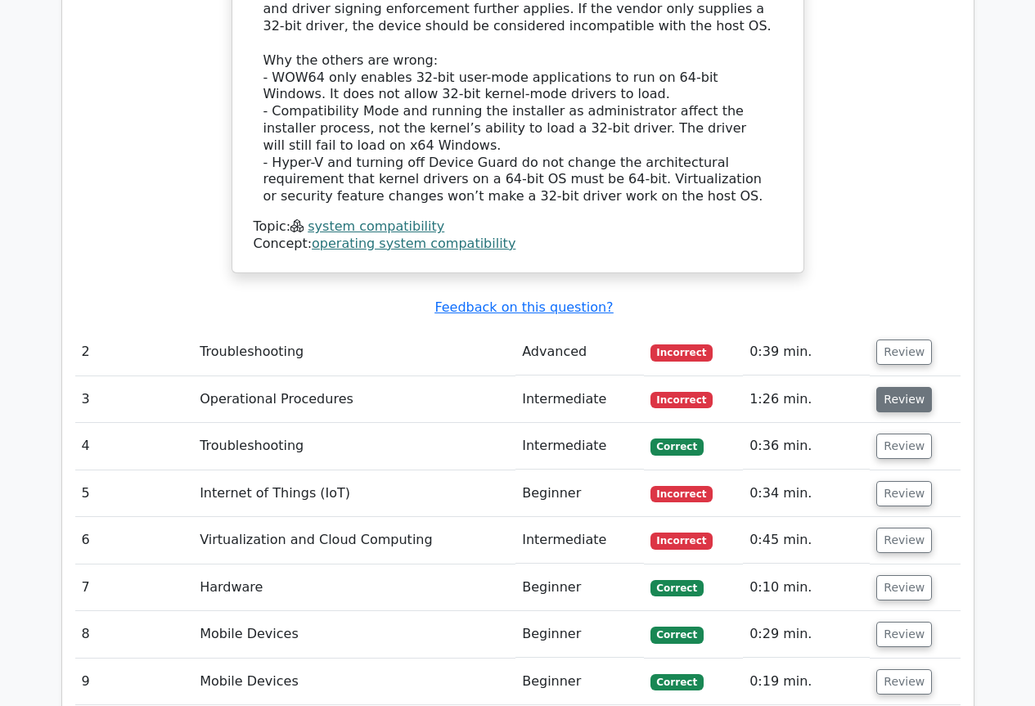
click at [905, 387] on button "Review" at bounding box center [904, 399] width 56 height 25
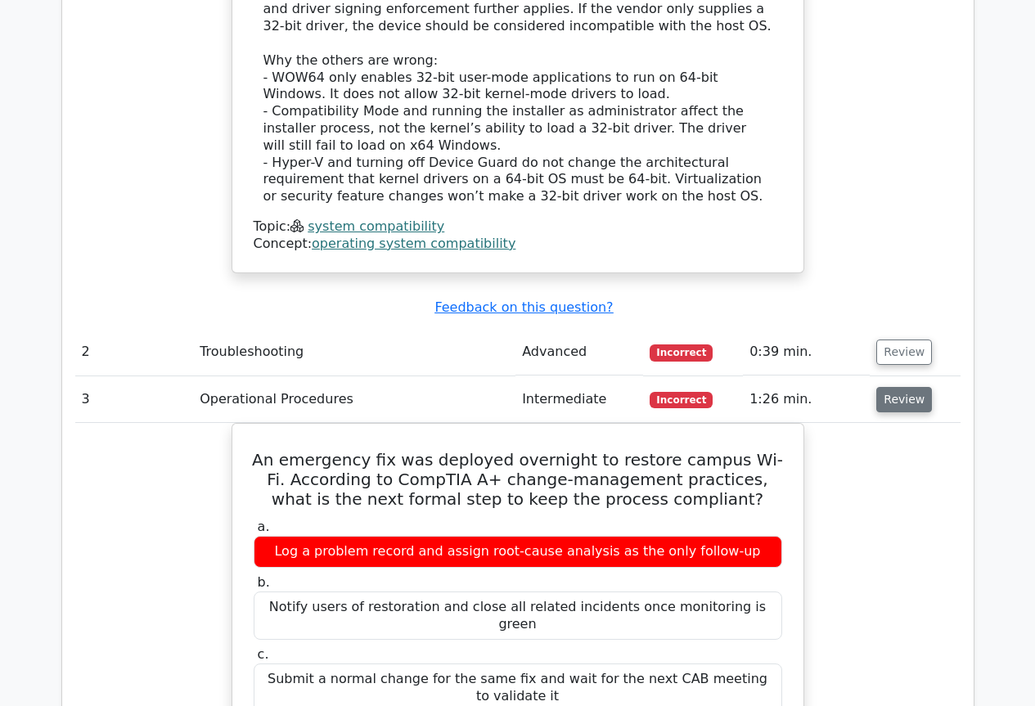
click at [902, 387] on button "Review" at bounding box center [904, 399] width 56 height 25
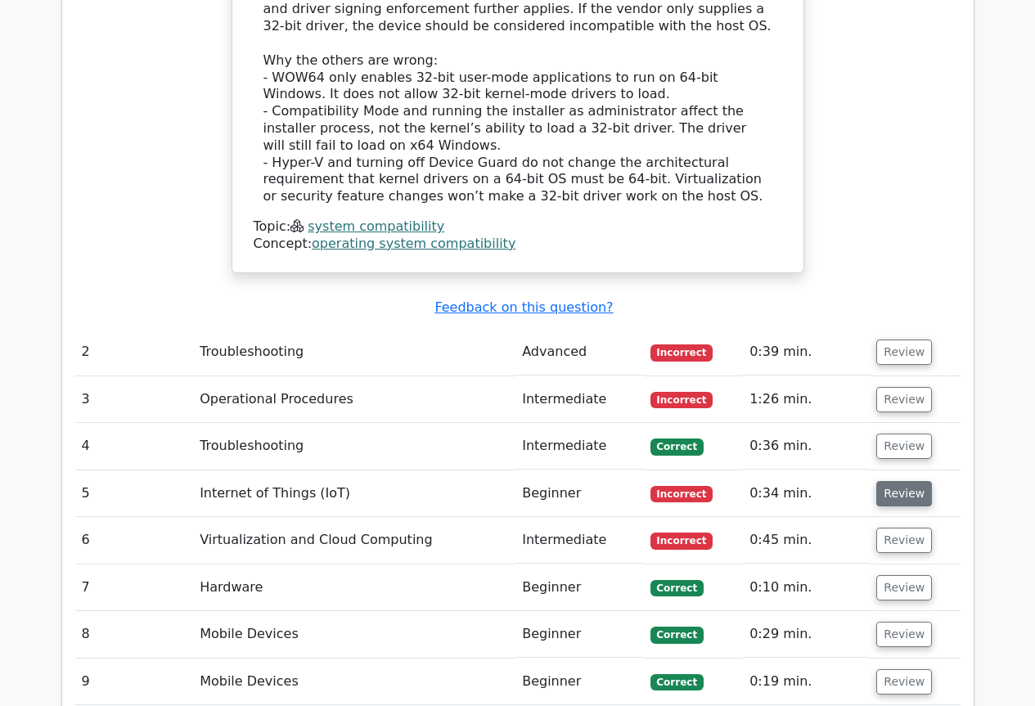
click at [910, 481] on button "Review" at bounding box center [904, 493] width 56 height 25
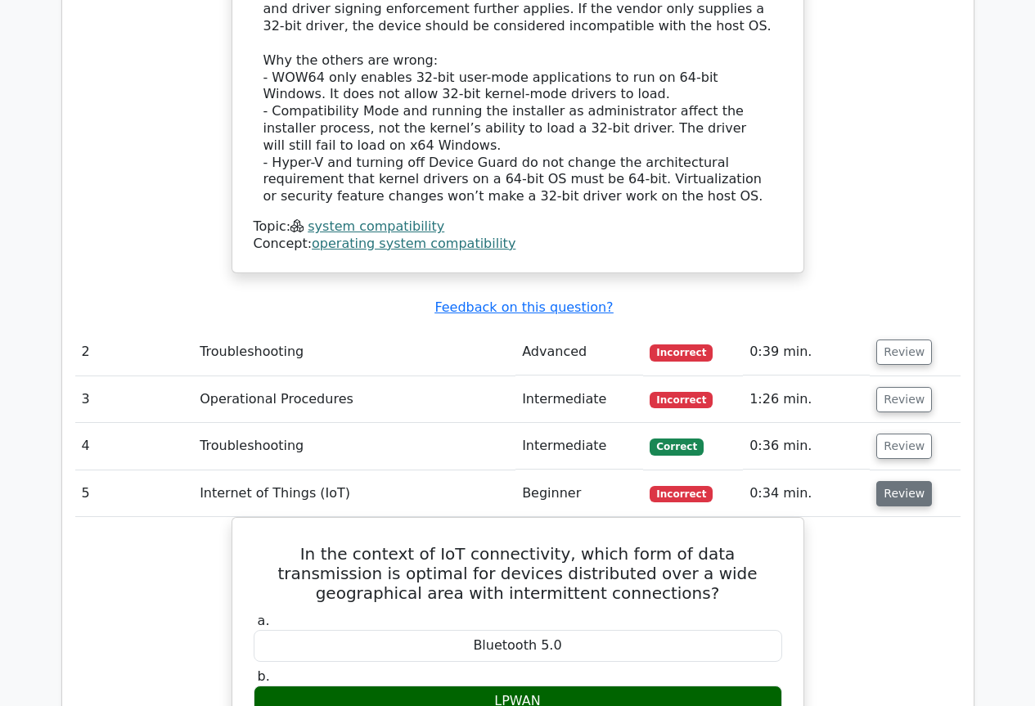
scroll to position [2045, 0]
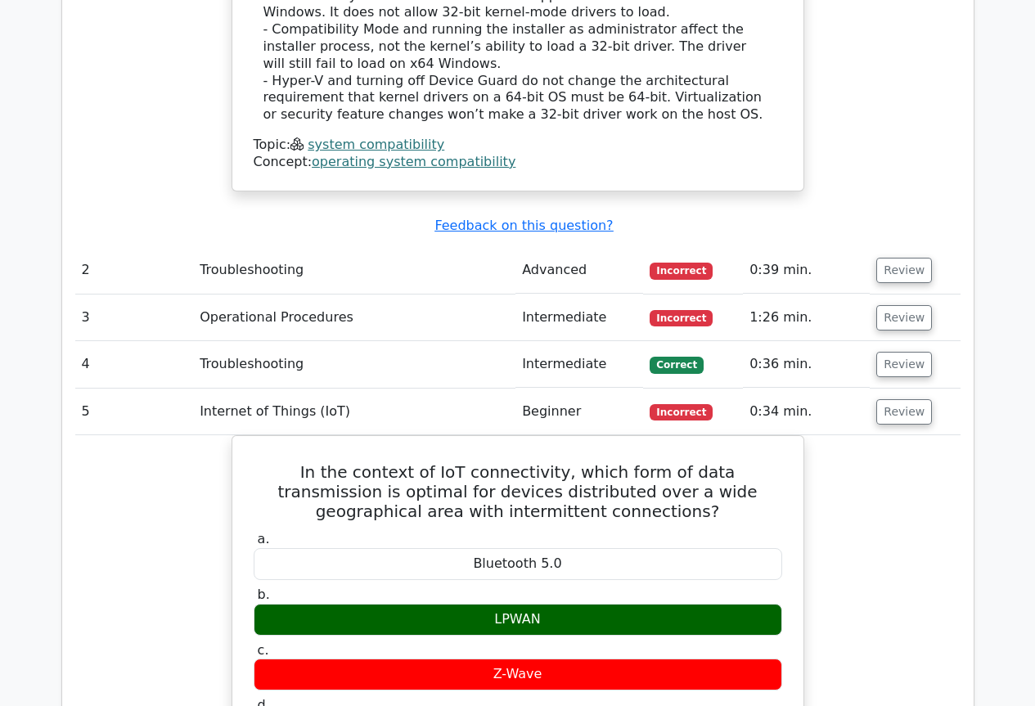
click at [846, 389] on td "0:34 min." at bounding box center [806, 412] width 127 height 47
click at [892, 399] on button "Review" at bounding box center [904, 411] width 56 height 25
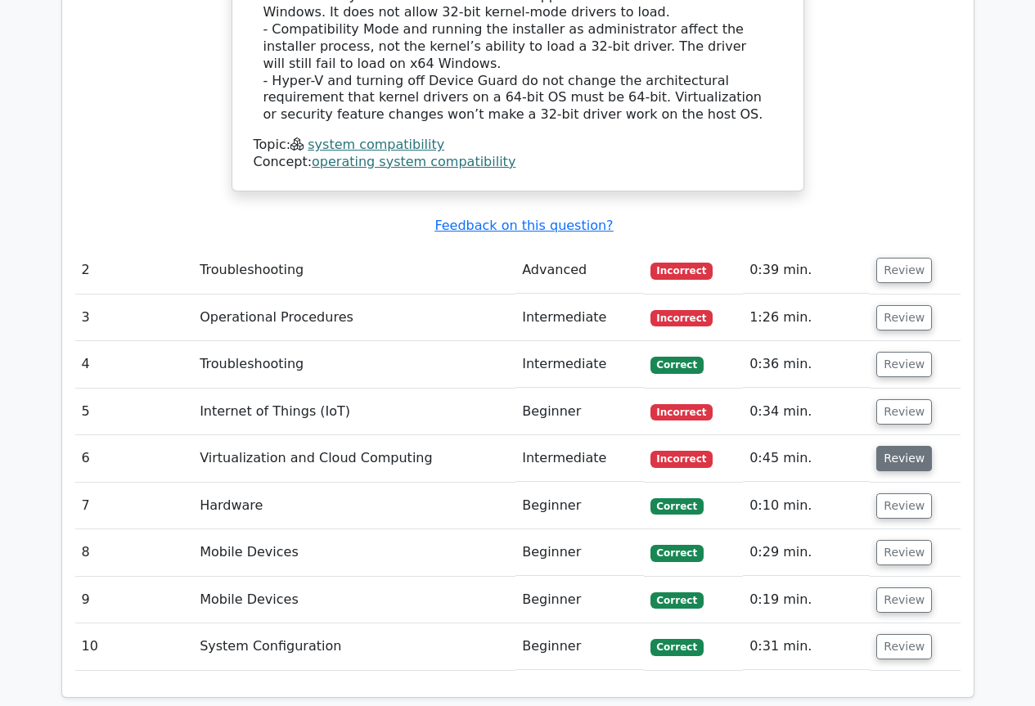
click at [899, 446] on button "Review" at bounding box center [904, 458] width 56 height 25
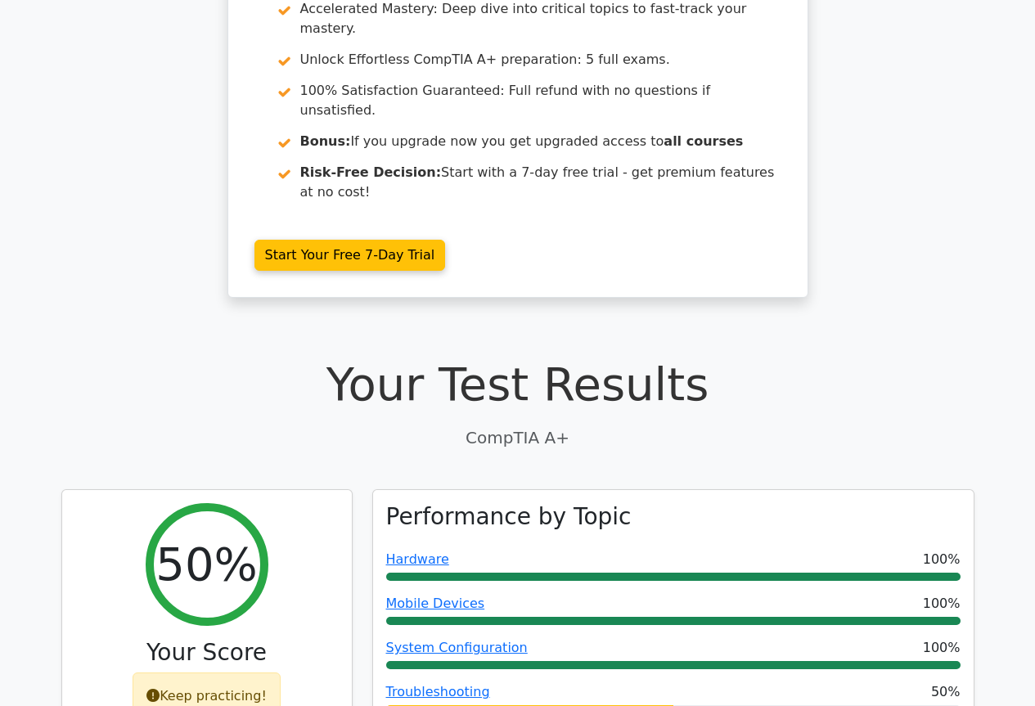
scroll to position [0, 0]
